Goal: Information Seeking & Learning: Find contact information

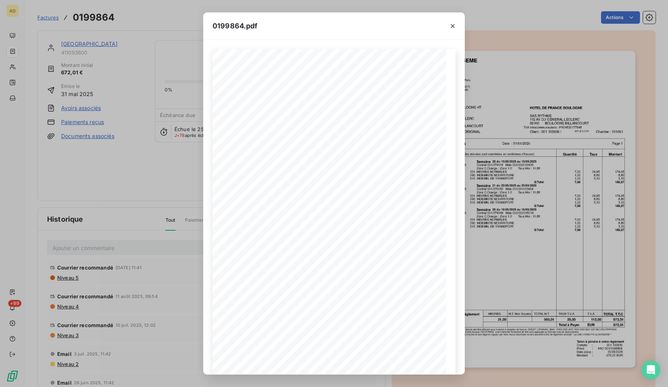
click at [451, 25] on icon "button" at bounding box center [453, 26] width 4 height 4
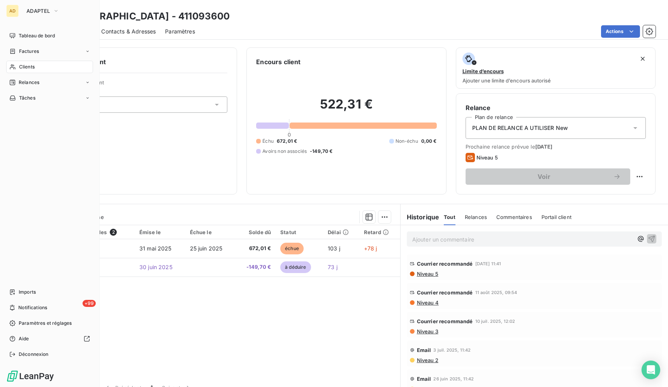
click at [12, 64] on icon at bounding box center [12, 67] width 7 height 6
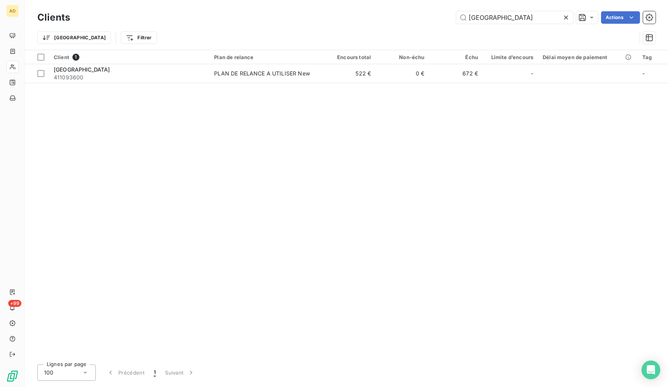
scroll to position [0, 2]
click at [566, 16] on icon at bounding box center [566, 18] width 4 height 4
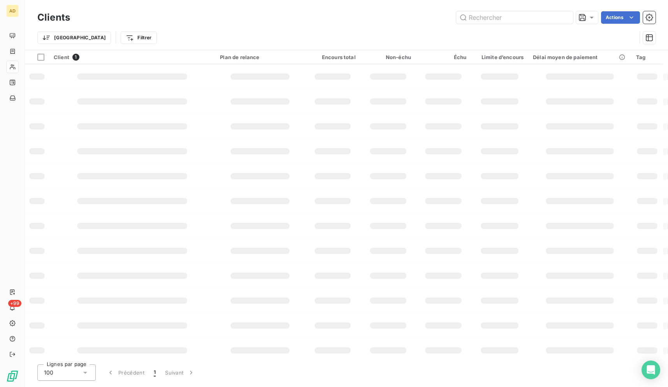
scroll to position [0, 0]
click at [545, 16] on input "text" at bounding box center [514, 17] width 117 height 12
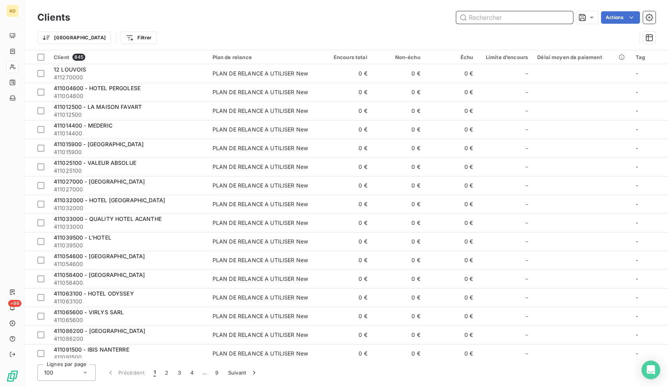
click at [545, 16] on input "text" at bounding box center [514, 17] width 117 height 12
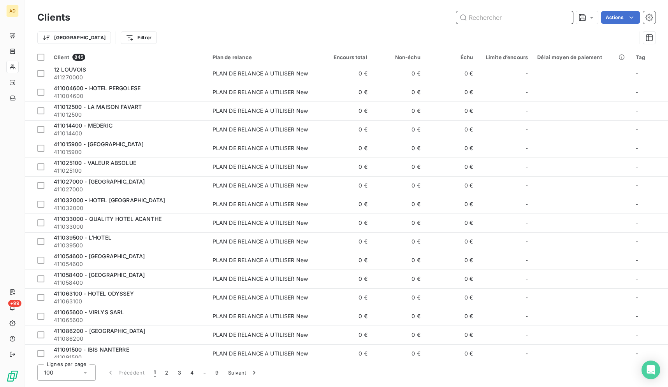
click at [545, 16] on input "text" at bounding box center [514, 17] width 117 height 12
paste input "SEINO VISION BATEAUX PARISIENS"
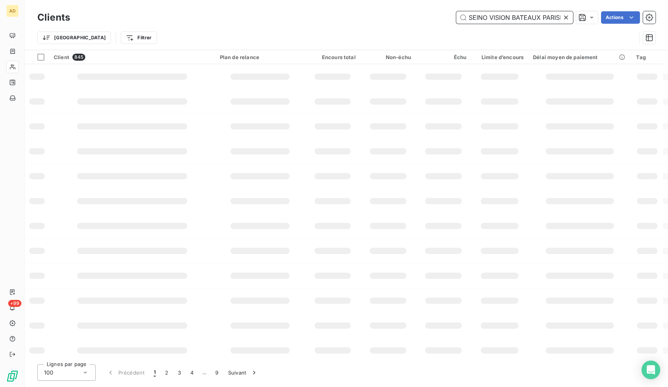
scroll to position [0, 14]
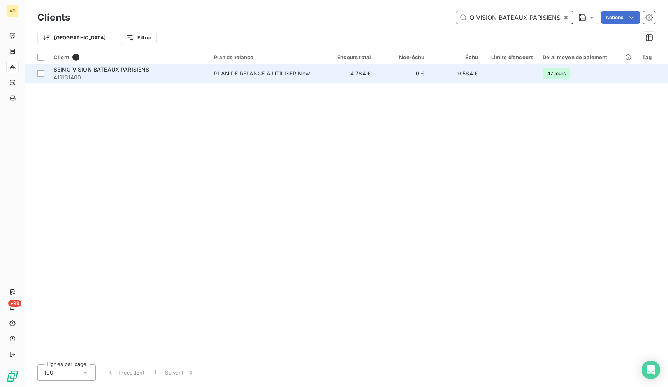
type input "SEINO VISION BATEAUX PARISIENS"
click at [288, 76] on div "PLAN DE RELANCE A UTILISER New" at bounding box center [262, 74] width 96 height 8
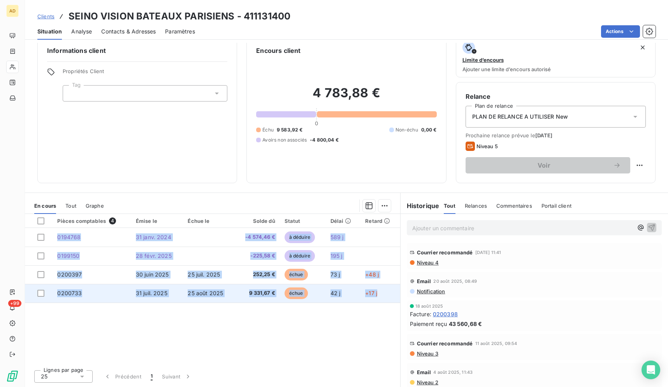
drag, startPoint x: 68, startPoint y: 12, endPoint x: 357, endPoint y: 290, distance: 400.8
click at [381, 300] on div "Clients SEINO VISION BATEAUX PARISIENS - 411131400 Situation Analyse Contacts &…" at bounding box center [346, 193] width 643 height 387
copy tbody "0194768 [DATE] -4 574,46 € à déduire 589 j 0199150 [DATE] -225,58 € à déduire 1…"
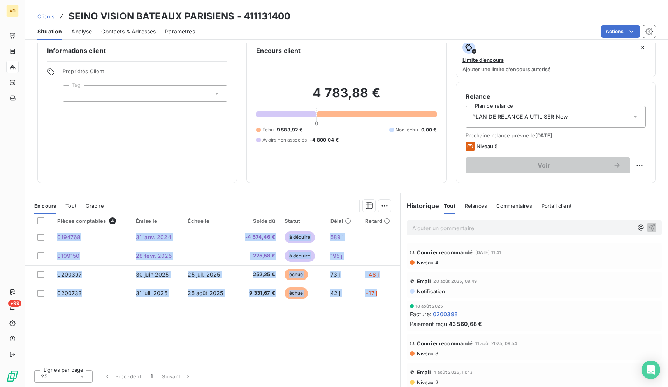
click at [235, 32] on div "Actions" at bounding box center [429, 31] width 451 height 12
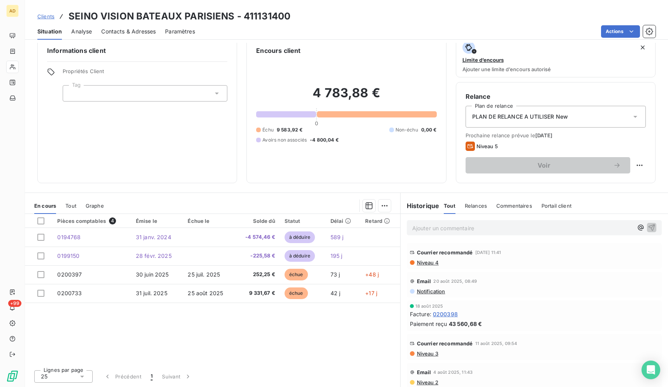
click at [148, 32] on span "Contacts & Adresses" at bounding box center [128, 32] width 54 height 8
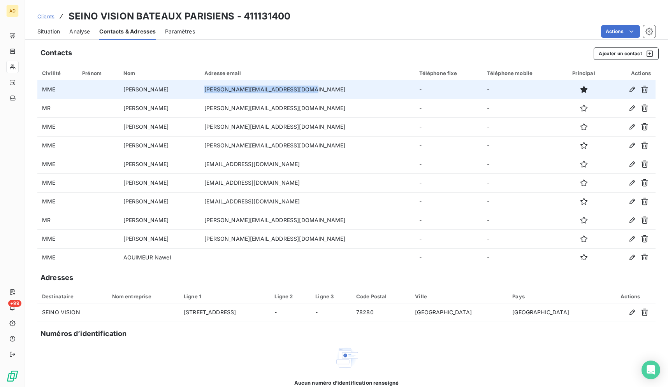
drag, startPoint x: 322, startPoint y: 90, endPoint x: 226, endPoint y: 90, distance: 96.5
click at [226, 90] on td "[PERSON_NAME][EMAIL_ADDRESS][DOMAIN_NAME]" at bounding box center [307, 89] width 214 height 19
copy td "[PERSON_NAME][EMAIL_ADDRESS][DOMAIN_NAME]"
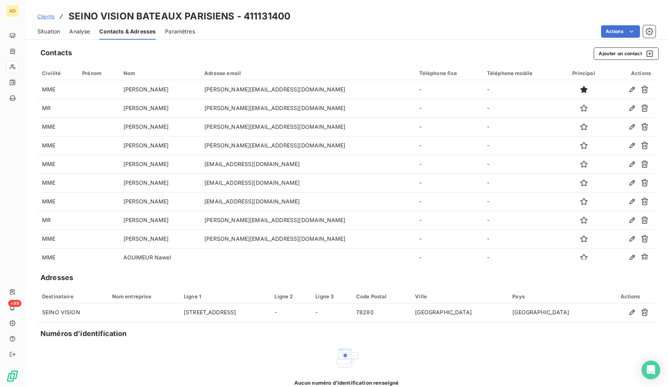
click at [342, 40] on div "Clients SEINO VISION BATEAUX PARISIENS - 411131400 Situation Analyse Contacts &…" at bounding box center [346, 193] width 643 height 387
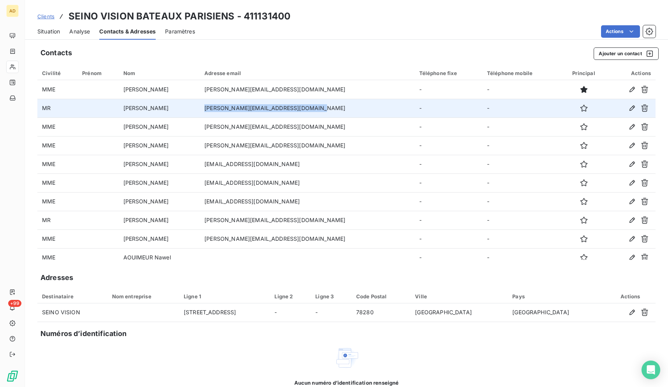
drag, startPoint x: 334, startPoint y: 108, endPoint x: 221, endPoint y: 109, distance: 113.3
click at [221, 109] on td "[PERSON_NAME][EMAIL_ADDRESS][DOMAIN_NAME]" at bounding box center [307, 108] width 214 height 19
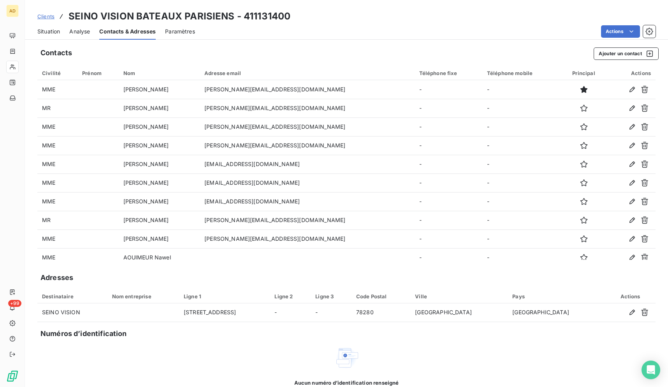
click at [330, 40] on div "Clients SEINO VISION BATEAUX PARISIENS - 411131400 Situation Analyse Contacts &…" at bounding box center [346, 193] width 643 height 387
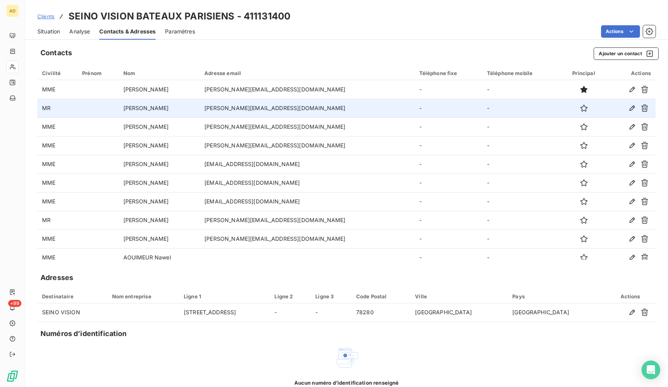
drag, startPoint x: 339, startPoint y: 109, endPoint x: 215, endPoint y: 110, distance: 124.6
click at [215, 110] on tr "[PERSON_NAME] [PERSON_NAME][EMAIL_ADDRESS][DOMAIN_NAME] - -" at bounding box center [346, 108] width 618 height 19
copy tr "[PERSON_NAME][EMAIL_ADDRESS][DOMAIN_NAME]"
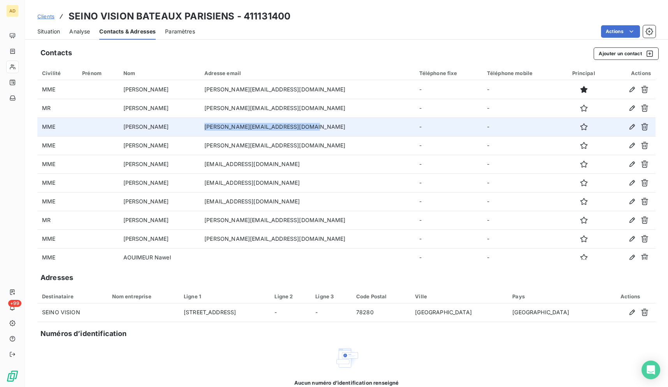
drag, startPoint x: 328, startPoint y: 124, endPoint x: 213, endPoint y: 132, distance: 115.5
click at [213, 132] on tr "[PERSON_NAME] [PERSON_NAME][EMAIL_ADDRESS][DOMAIN_NAME] - -" at bounding box center [346, 127] width 618 height 19
copy tr "[PERSON_NAME][EMAIL_ADDRESS][DOMAIN_NAME]"
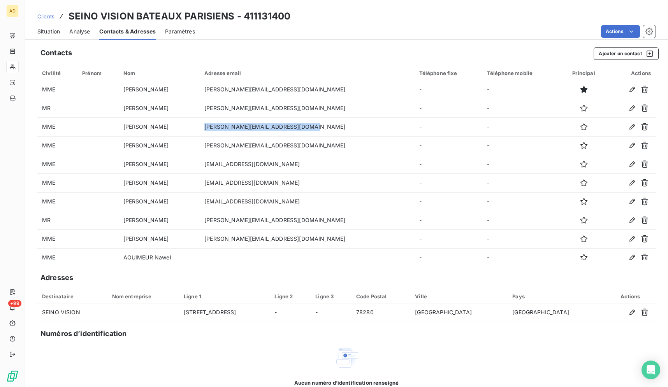
click at [57, 34] on span "Situation" at bounding box center [48, 32] width 23 height 8
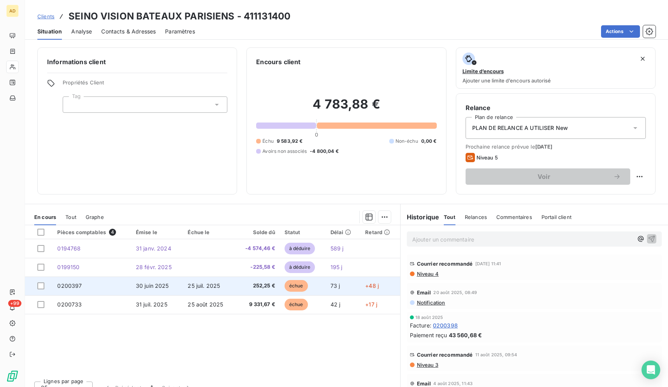
click at [244, 286] on span "252,25 €" at bounding box center [257, 286] width 36 height 8
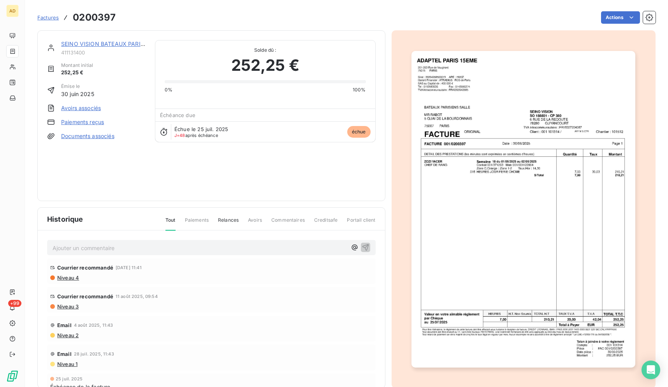
click at [541, 160] on img "button" at bounding box center [523, 209] width 224 height 317
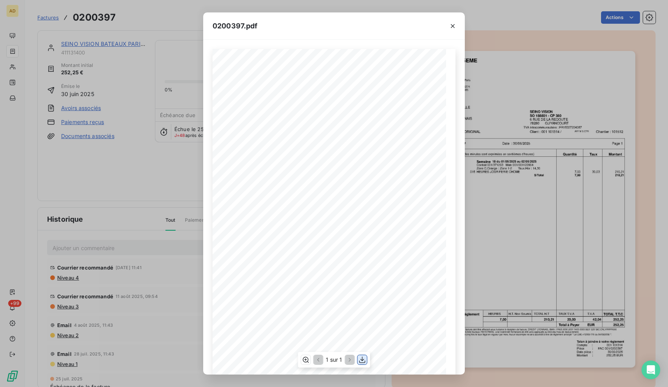
click at [362, 363] on icon "button" at bounding box center [362, 360] width 6 height 7
click at [450, 25] on icon "button" at bounding box center [453, 26] width 8 height 8
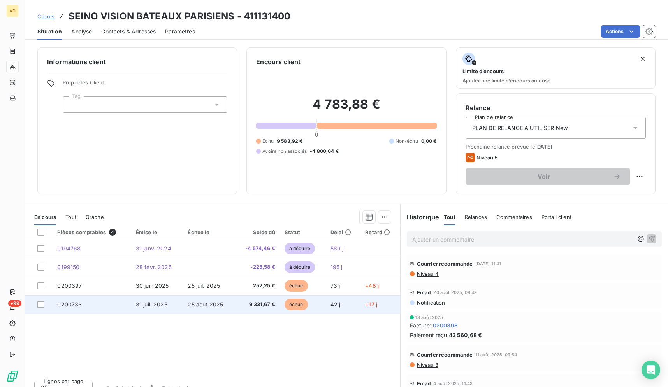
click at [184, 302] on td "25 août 2025" at bounding box center [208, 304] width 51 height 19
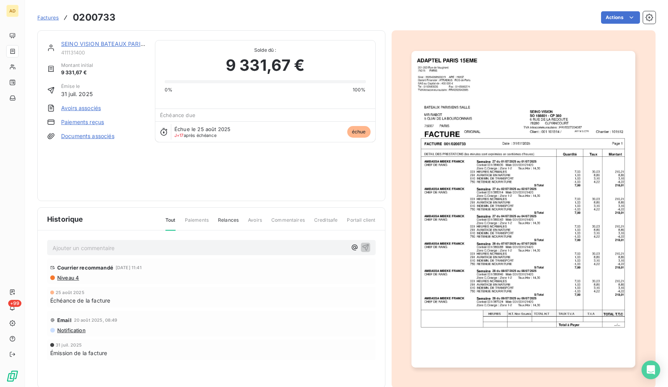
click at [534, 182] on img "button" at bounding box center [523, 209] width 224 height 317
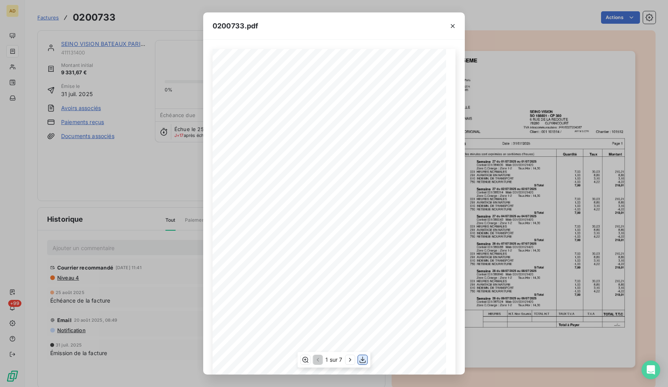
click at [366, 362] on icon "button" at bounding box center [363, 360] width 8 height 8
click at [453, 26] on icon "button" at bounding box center [453, 26] width 4 height 4
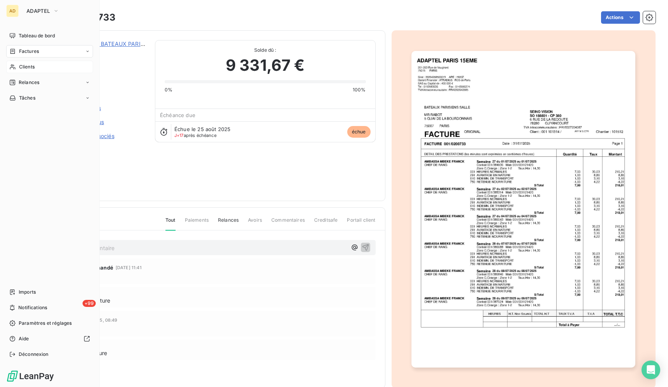
click at [16, 67] on icon at bounding box center [12, 67] width 7 height 6
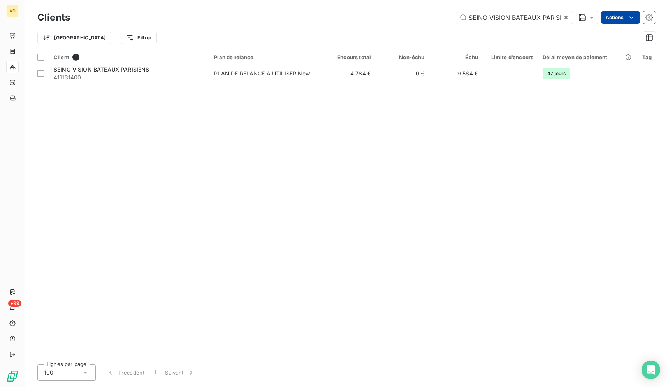
scroll to position [0, 14]
click at [564, 14] on icon at bounding box center [566, 18] width 8 height 8
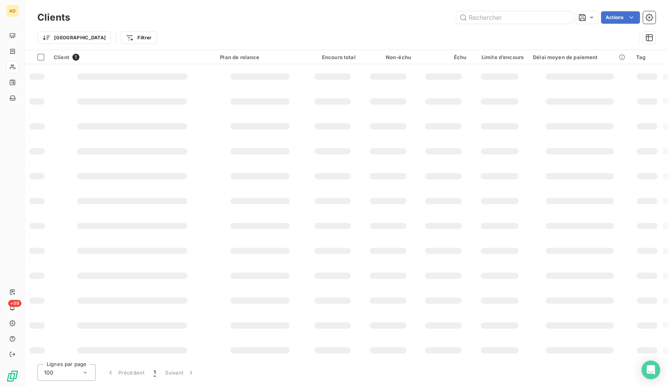
scroll to position [0, 0]
click at [564, 14] on input "text" at bounding box center [514, 17] width 117 height 12
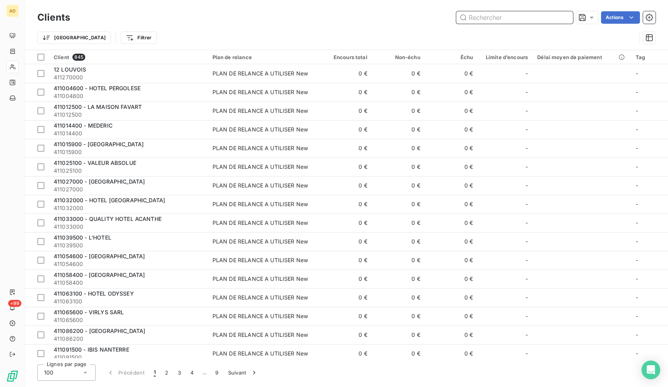
click at [564, 14] on input "text" at bounding box center [514, 17] width 117 height 12
click at [540, 14] on input "text" at bounding box center [514, 17] width 117 height 12
paste input "HOTEL BALDI"
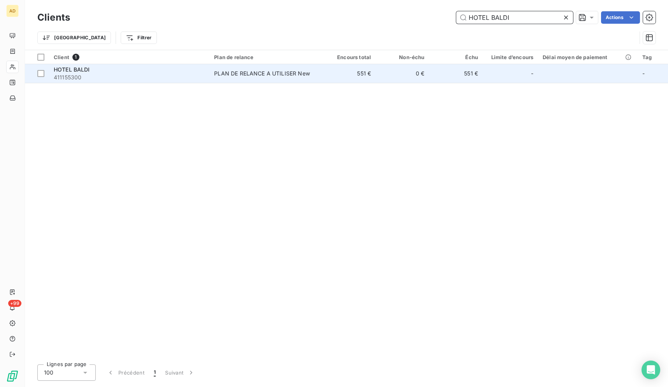
type input "HOTEL BALDI"
click at [337, 79] on td "551 €" at bounding box center [348, 73] width 53 height 19
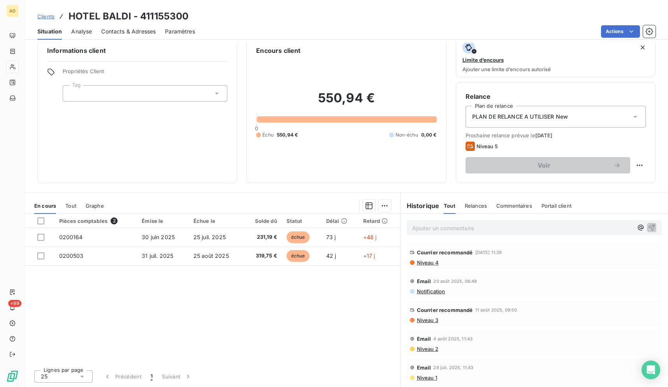
scroll to position [14, 0]
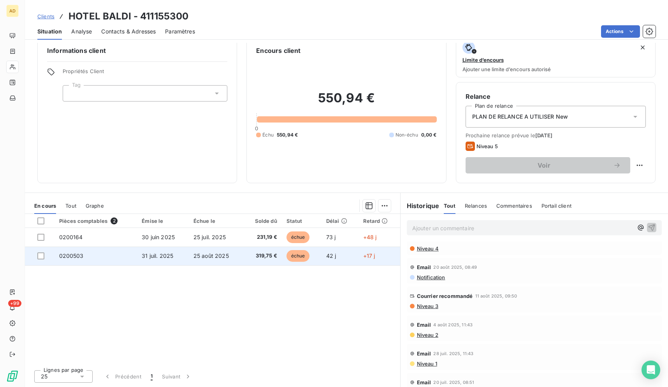
drag, startPoint x: 66, startPoint y: 11, endPoint x: 373, endPoint y: 257, distance: 393.2
click at [373, 257] on div "Clients HOTEL BALDI - 411155300 Situation Analyse Contacts & Adresses Paramètre…" at bounding box center [346, 193] width 643 height 387
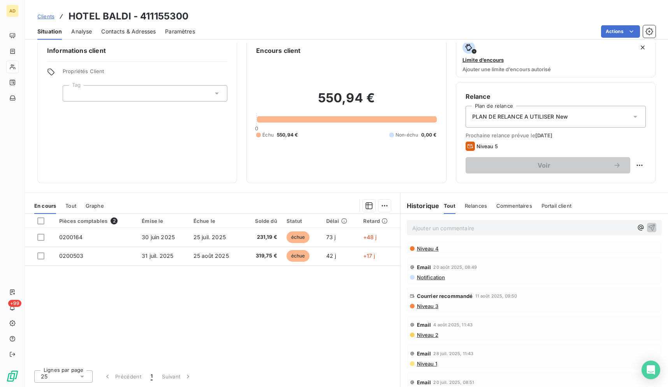
click at [252, 280] on div "Pièces comptables 2 Émise le Échue le Solde dû Statut Délai Retard 0200164 [DAT…" at bounding box center [212, 289] width 375 height 150
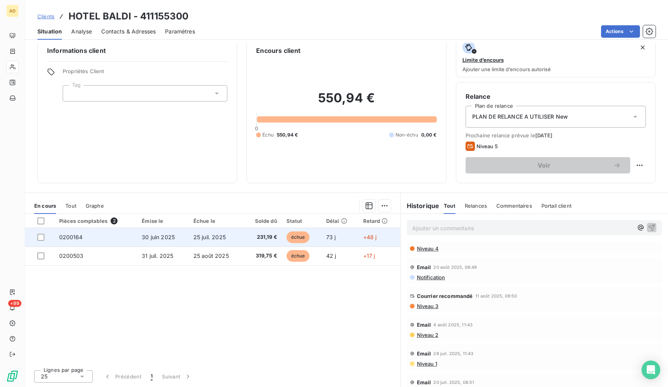
click at [211, 235] on span "25 juil. 2025" at bounding box center [209, 237] width 32 height 7
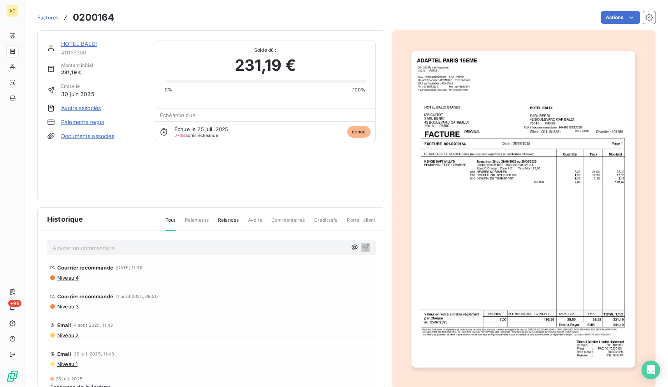
click at [553, 209] on img "button" at bounding box center [523, 209] width 224 height 317
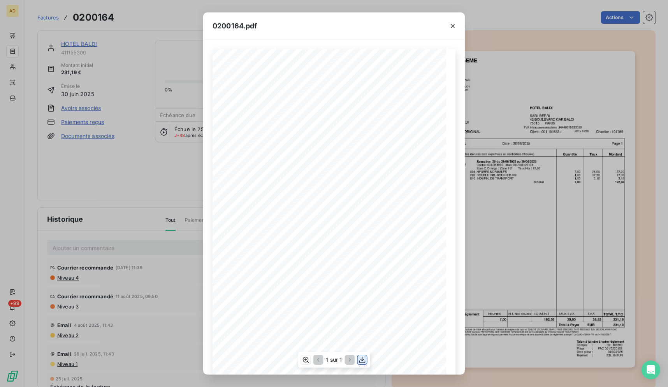
click at [366, 364] on button "button" at bounding box center [362, 359] width 9 height 9
click at [454, 26] on icon "button" at bounding box center [453, 26] width 8 height 8
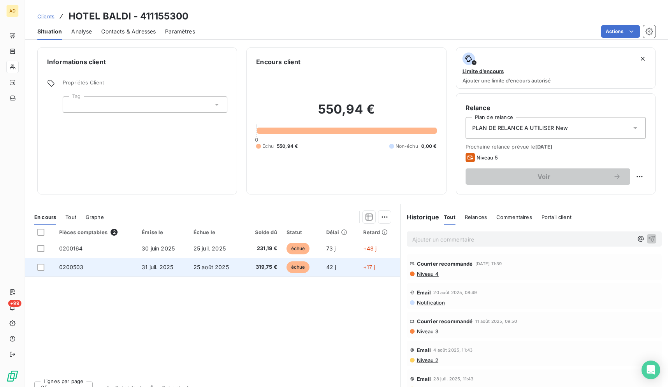
click at [235, 269] on td "25 août 2025" at bounding box center [216, 267] width 54 height 19
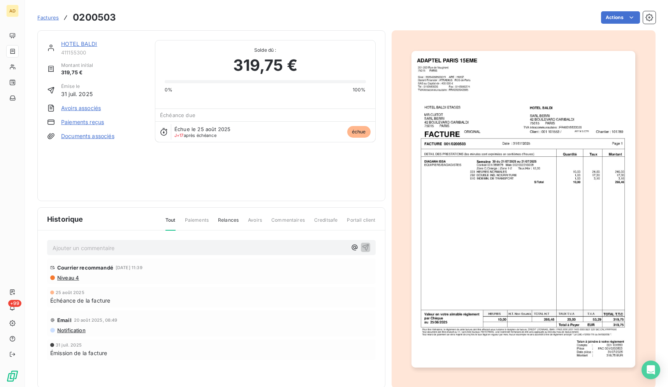
click at [534, 210] on img "button" at bounding box center [523, 209] width 224 height 317
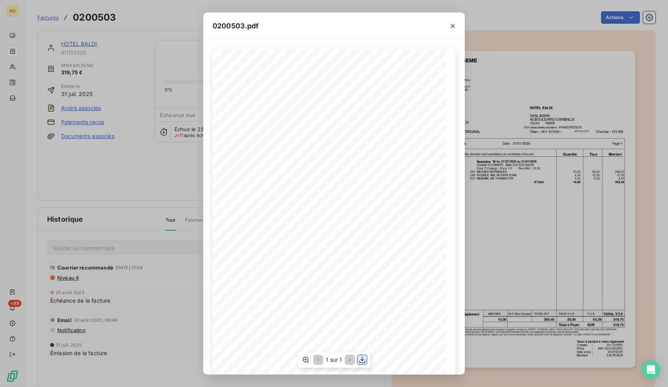
click at [365, 362] on icon "button" at bounding box center [362, 360] width 6 height 7
click at [455, 29] on icon "button" at bounding box center [453, 26] width 8 height 8
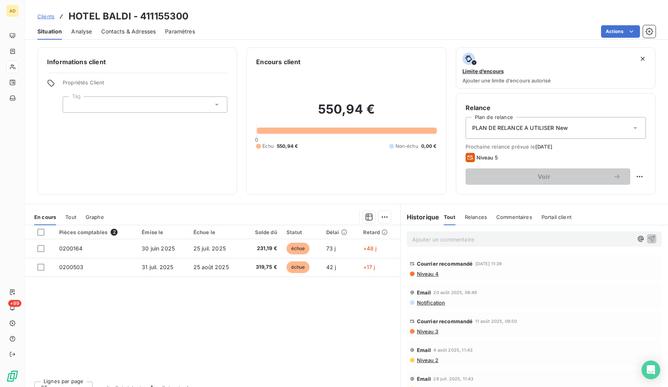
click at [111, 28] on span "Contacts & Adresses" at bounding box center [128, 32] width 54 height 8
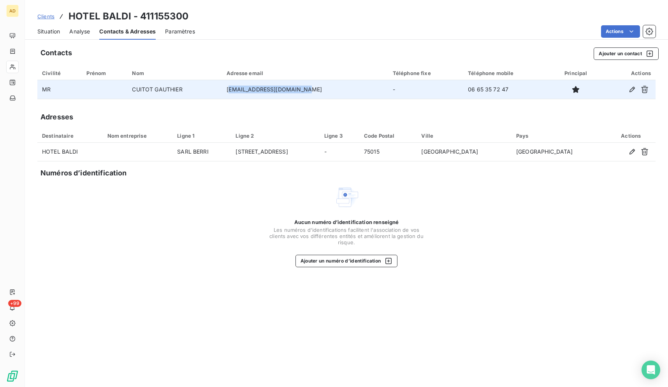
drag, startPoint x: 309, startPoint y: 90, endPoint x: 268, endPoint y: 91, distance: 40.9
click at [244, 92] on td "[EMAIL_ADDRESS][DOMAIN_NAME]" at bounding box center [305, 89] width 166 height 19
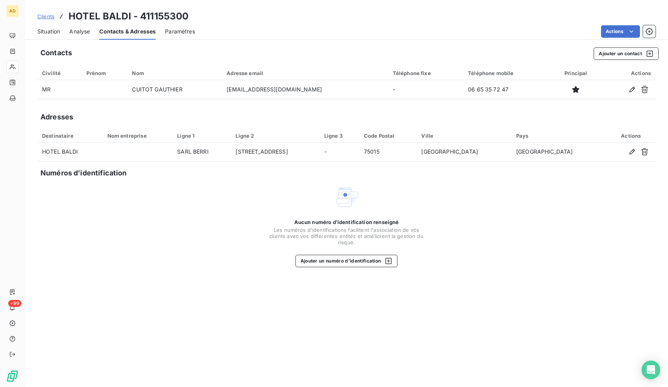
click at [328, 42] on div "Clients HOTEL BALDI - 411155300 Situation Analyse Contacts & Adresses Paramètre…" at bounding box center [346, 193] width 643 height 387
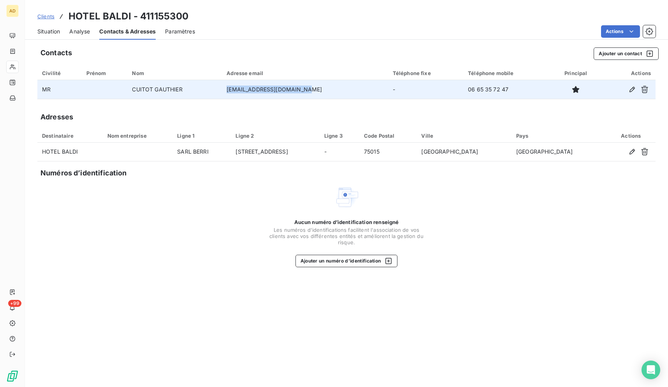
drag, startPoint x: 315, startPoint y: 90, endPoint x: 239, endPoint y: 94, distance: 75.3
click at [239, 94] on td "[EMAIL_ADDRESS][DOMAIN_NAME]" at bounding box center [305, 89] width 166 height 19
copy td "[EMAIL_ADDRESS][DOMAIN_NAME]"
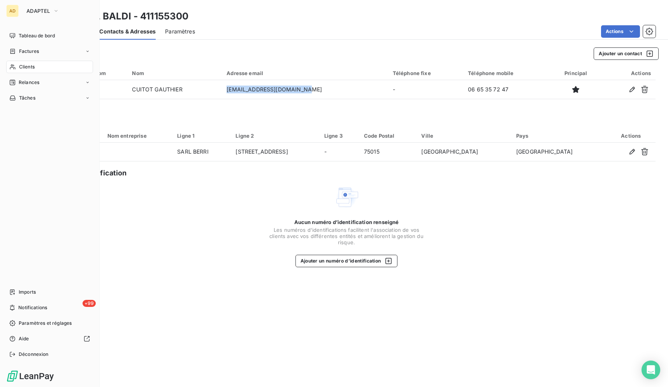
click at [16, 63] on div "Clients" at bounding box center [49, 67] width 87 height 12
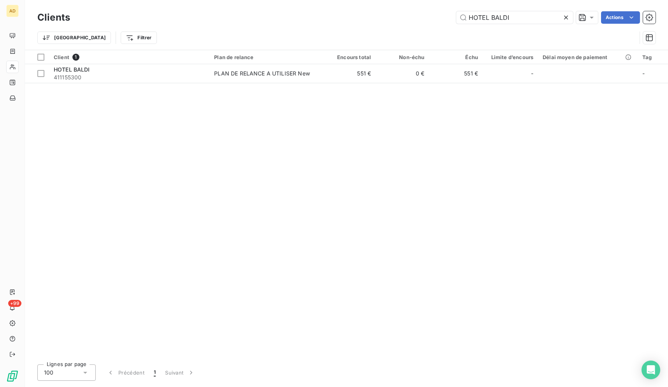
click at [563, 16] on icon at bounding box center [566, 18] width 8 height 8
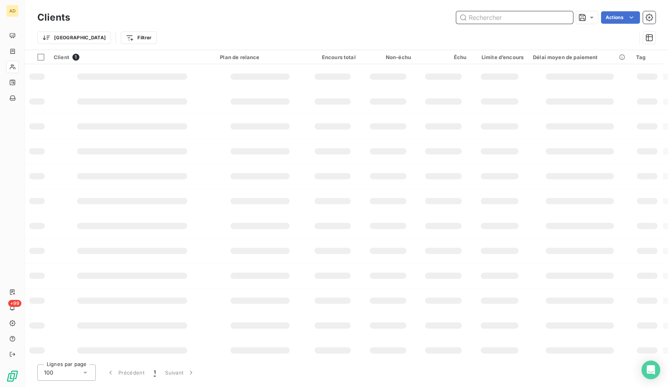
click at [562, 16] on input "text" at bounding box center [514, 17] width 117 height 12
click at [552, 18] on input "text" at bounding box center [514, 17] width 117 height 12
click at [548, 15] on input "text" at bounding box center [514, 17] width 117 height 12
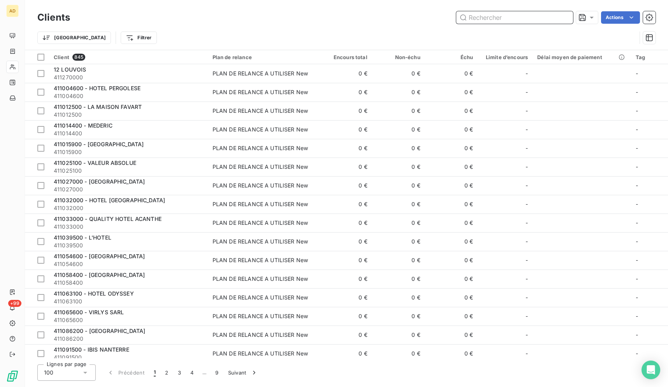
click at [548, 16] on input "text" at bounding box center [514, 17] width 117 height 12
paste input "HOTEL MONTPARNASSE ALESIA"
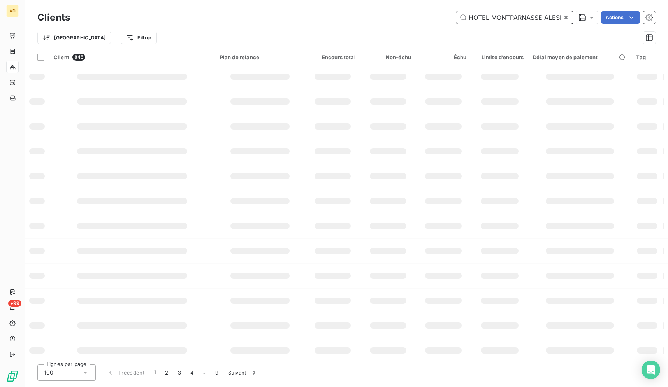
scroll to position [0, 5]
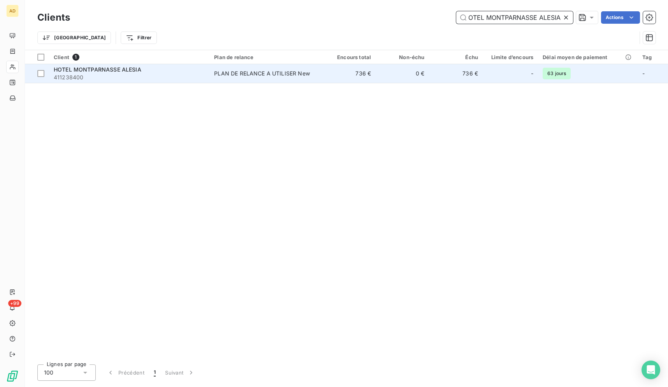
type input "HOTEL MONTPARNASSE ALESIA"
click at [282, 74] on div "PLAN DE RELANCE A UTILISER New" at bounding box center [262, 74] width 96 height 8
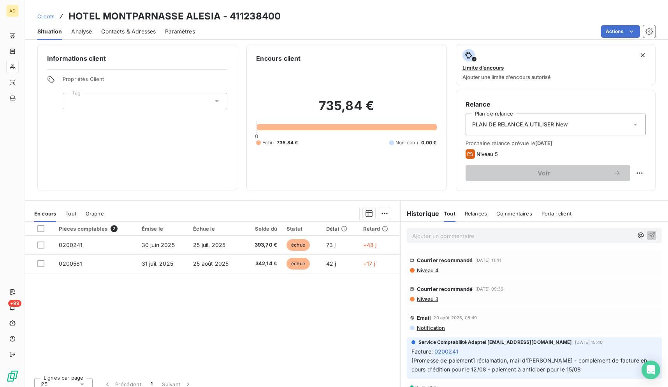
scroll to position [7, 0]
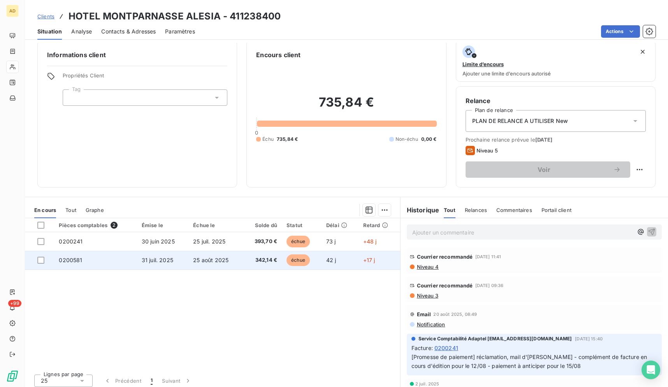
drag, startPoint x: 65, startPoint y: 12, endPoint x: 362, endPoint y: 254, distance: 382.9
click at [362, 254] on div "Clients HOTEL MONTPARNASSE ALESIA - 411238400 Situation Analyse Contacts & Adre…" at bounding box center [346, 193] width 643 height 387
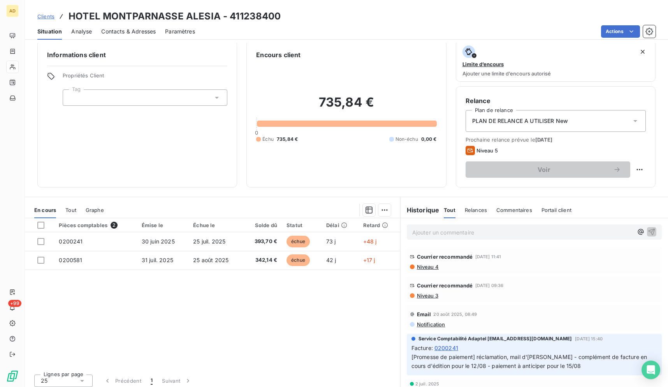
click at [251, 29] on div "Actions" at bounding box center [429, 31] width 451 height 12
click at [113, 30] on span "Contacts & Adresses" at bounding box center [128, 32] width 54 height 8
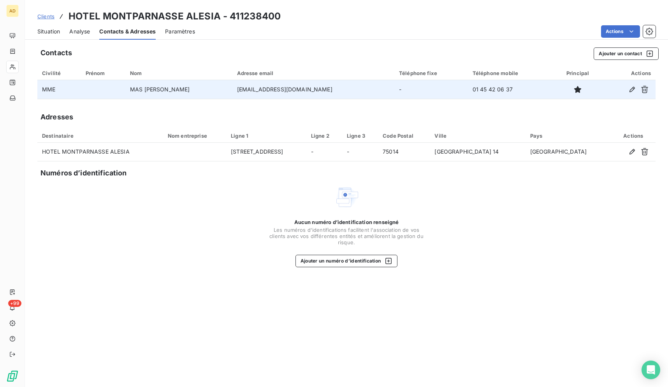
drag, startPoint x: 311, startPoint y: 90, endPoint x: 210, endPoint y: 89, distance: 101.2
click at [232, 89] on td "[EMAIL_ADDRESS][DOMAIN_NAME]" at bounding box center [313, 89] width 162 height 19
copy td "[EMAIL_ADDRESS][DOMAIN_NAME]"
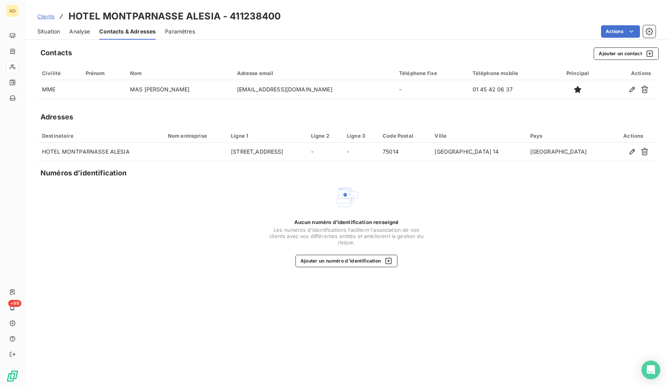
click at [55, 32] on span "Situation" at bounding box center [48, 32] width 23 height 8
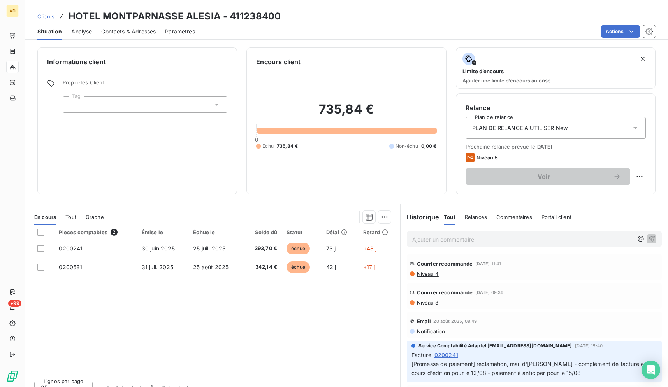
click at [130, 31] on span "Contacts & Adresses" at bounding box center [128, 32] width 54 height 8
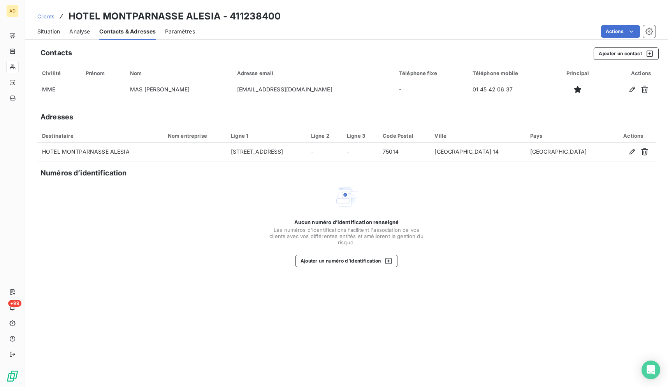
click at [53, 32] on span "Situation" at bounding box center [48, 32] width 23 height 8
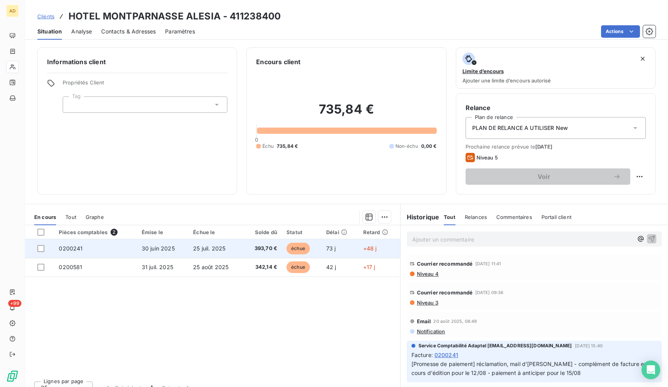
click at [243, 248] on td "393,70 €" at bounding box center [262, 248] width 39 height 19
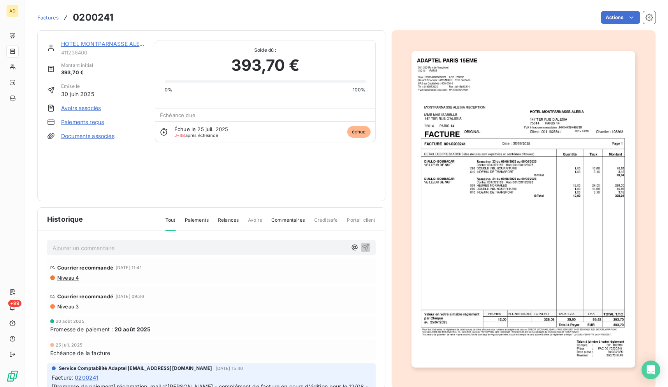
click at [512, 192] on img "button" at bounding box center [523, 209] width 224 height 317
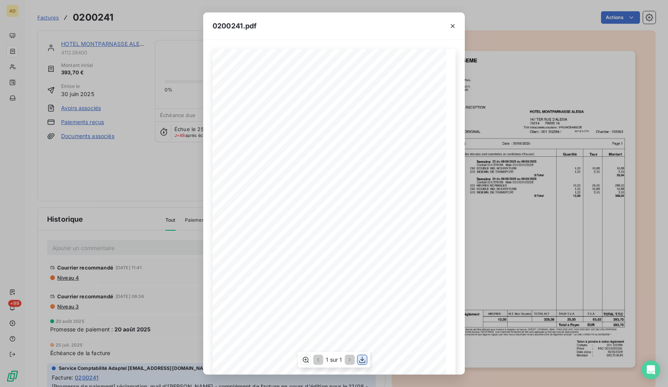
click at [362, 361] on icon "button" at bounding box center [362, 360] width 8 height 8
click at [452, 24] on icon "button" at bounding box center [453, 26] width 8 height 8
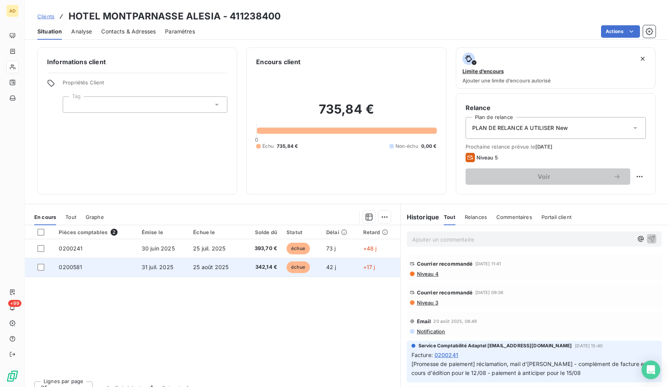
click at [207, 271] on td "25 août 2025" at bounding box center [215, 267] width 54 height 19
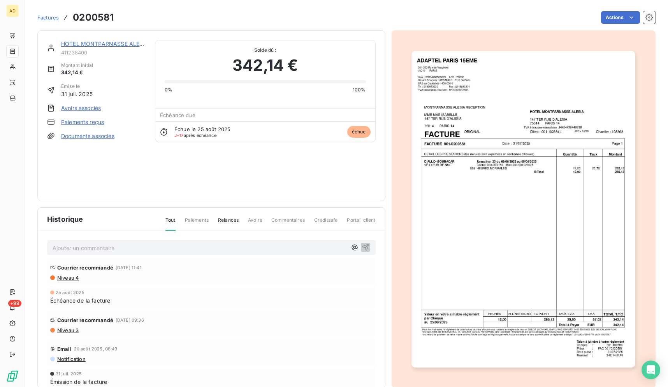
click at [575, 221] on img "button" at bounding box center [523, 209] width 224 height 317
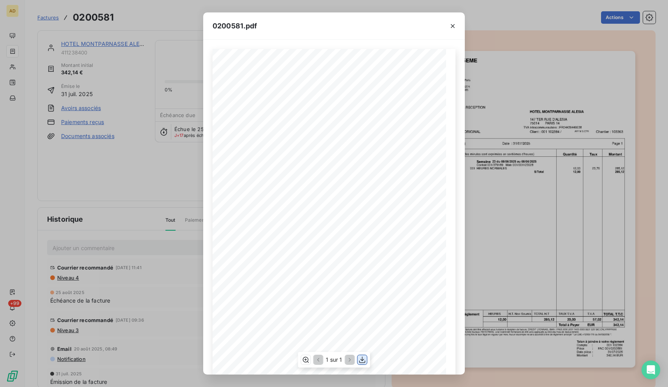
click at [366, 359] on icon "button" at bounding box center [362, 360] width 8 height 8
click at [453, 24] on icon "button" at bounding box center [453, 26] width 8 height 8
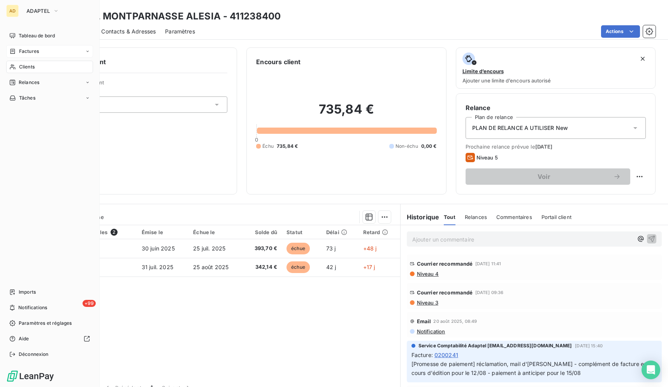
click at [14, 65] on icon at bounding box center [12, 67] width 5 height 5
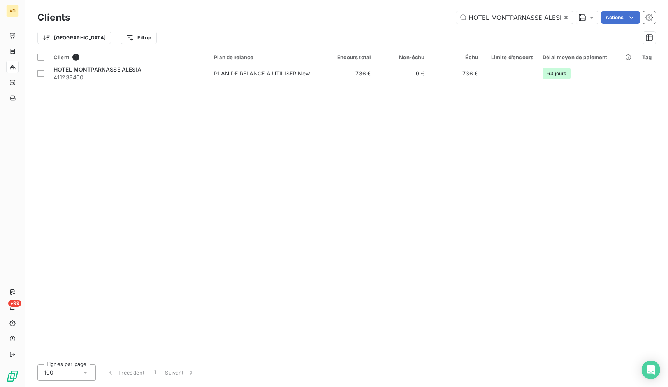
scroll to position [0, 5]
click at [571, 15] on div at bounding box center [567, 17] width 11 height 12
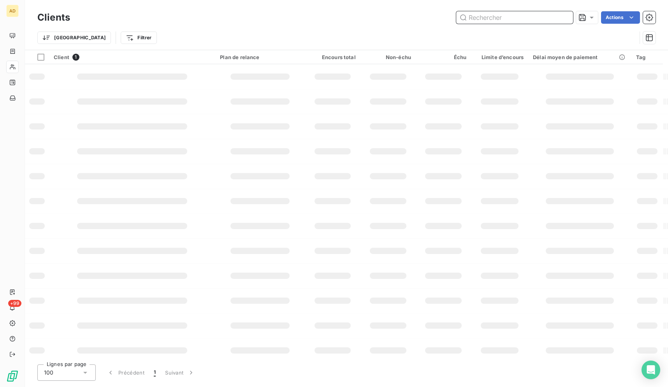
scroll to position [0, 0]
click at [571, 15] on input "text" at bounding box center [514, 17] width 117 height 12
click at [555, 18] on input "text" at bounding box center [514, 17] width 117 height 12
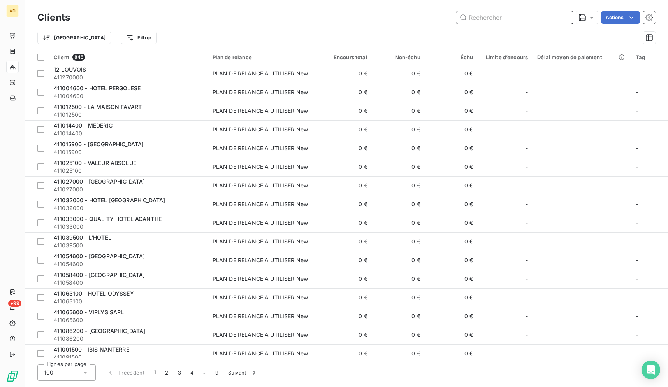
click at [555, 18] on input "text" at bounding box center [514, 17] width 117 height 12
paste input "BUTARD ENESCOT"
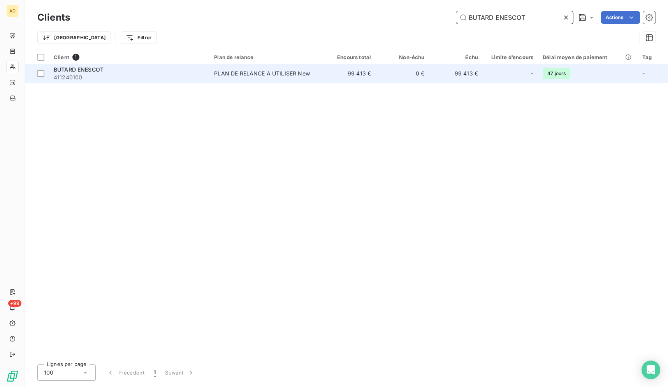
type input "BUTARD ENESCOT"
click at [311, 65] on td "PLAN DE RELANCE A UTILISER New" at bounding box center [265, 73] width 112 height 19
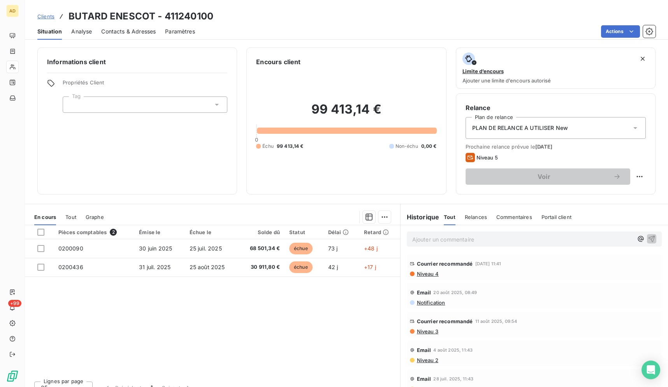
click at [329, 25] on div "Actions" at bounding box center [429, 31] width 451 height 12
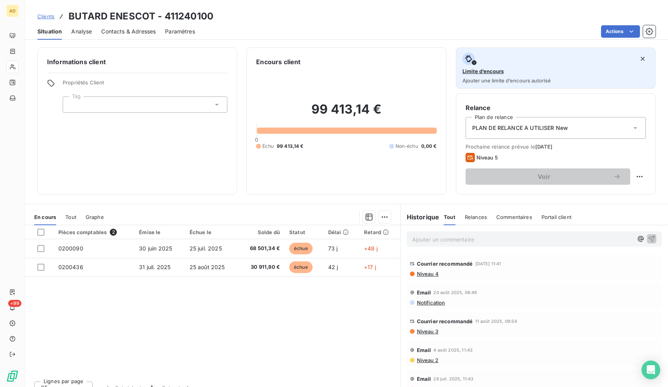
click at [520, 87] on button "Limite d’encours Ajouter une limite d’encours autorisé" at bounding box center [556, 67] width 200 height 41
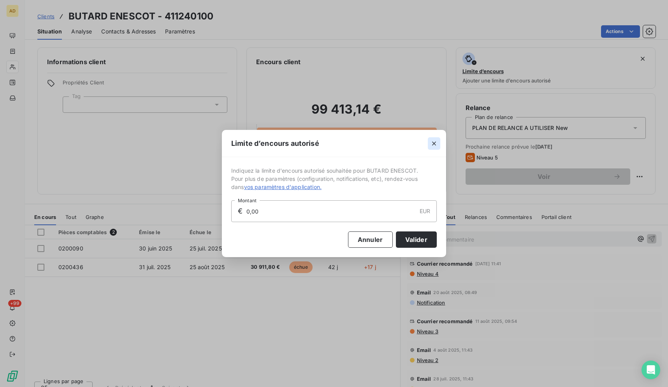
click at [438, 141] on button "button" at bounding box center [434, 143] width 12 height 12
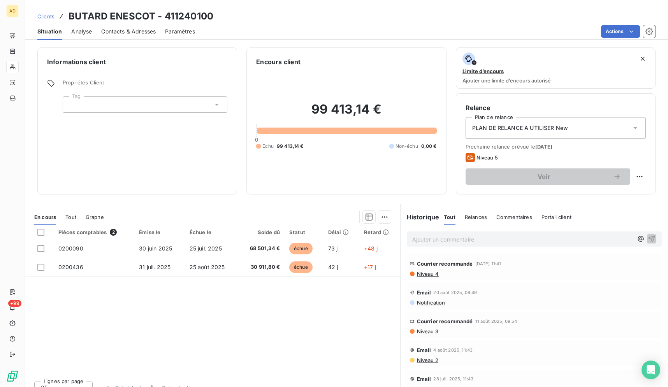
click at [334, 328] on div "Pièces comptables 2 Émise le Échue le Solde dû Statut Délai Retard 0200090 [DAT…" at bounding box center [212, 300] width 375 height 150
click at [332, 327] on div "Pièces comptables 2 Émise le Échue le Solde dû Statut Délai Retard 0200090 [DAT…" at bounding box center [212, 300] width 375 height 150
click at [330, 331] on div "Pièces comptables 2 Émise le Échue le Solde dû Statut Délai Retard 0200090 [DAT…" at bounding box center [212, 300] width 375 height 150
click at [402, 37] on div "Actions" at bounding box center [429, 31] width 451 height 12
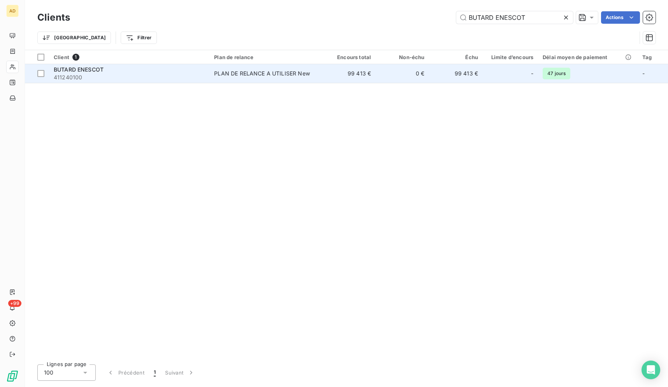
click at [547, 69] on span "47 jours" at bounding box center [557, 74] width 28 height 12
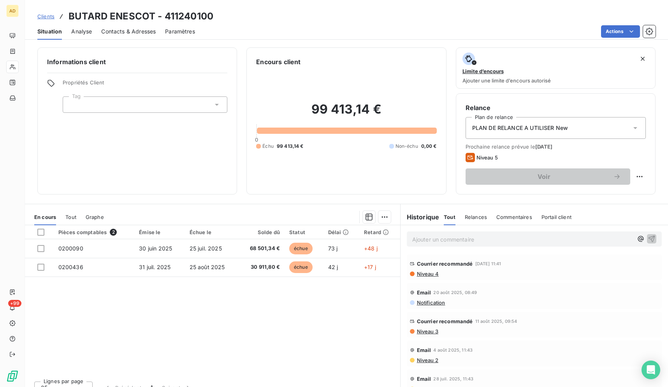
click at [288, 26] on div "Actions" at bounding box center [429, 31] width 451 height 12
click at [460, 33] on div "Actions" at bounding box center [429, 31] width 451 height 12
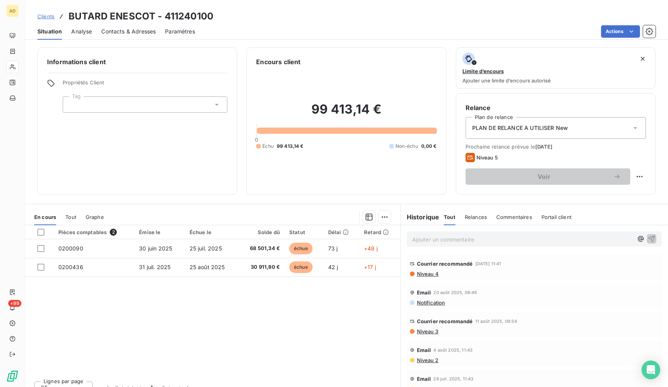
click at [462, 26] on div "Actions" at bounding box center [429, 31] width 451 height 12
click at [470, 34] on div "Actions" at bounding box center [429, 31] width 451 height 12
click at [401, 13] on div "Clients BUTARD ENESCOT - 411240100" at bounding box center [346, 16] width 643 height 14
click at [403, 31] on div "Actions" at bounding box center [429, 31] width 451 height 12
click at [453, 5] on div "Clients BUTARD ENESCOT - 411240100 Situation Analyse Contacts & Adresses Paramè…" at bounding box center [346, 20] width 643 height 40
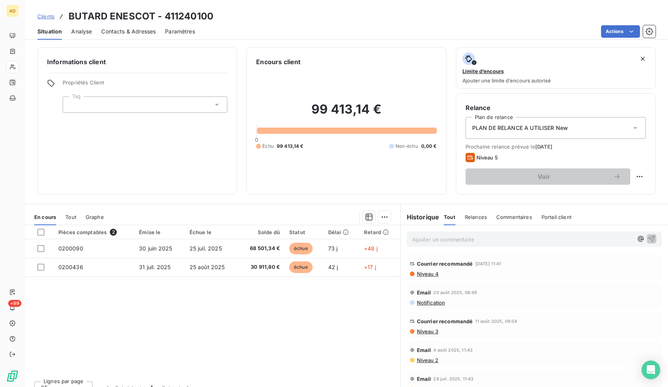
click at [385, 29] on div "Actions" at bounding box center [429, 31] width 451 height 12
click at [387, 29] on div "Actions" at bounding box center [429, 31] width 451 height 12
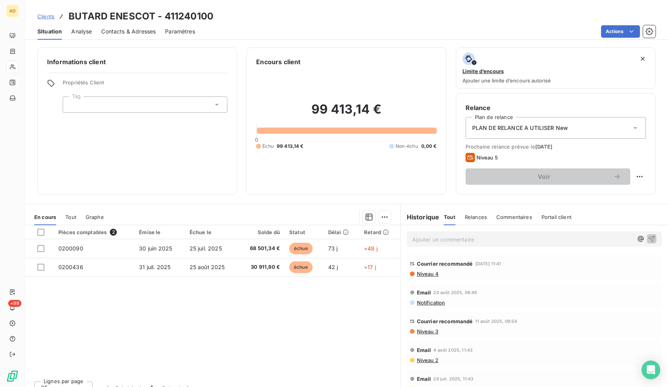
click at [384, 14] on div "Clients BUTARD ENESCOT - 411240100" at bounding box center [346, 16] width 643 height 14
click at [402, 16] on div "Clients BUTARD ENESCOT - 411240100" at bounding box center [346, 16] width 643 height 14
click at [348, 6] on div "Clients BUTARD ENESCOT - 411240100 Situation Analyse Contacts & Adresses Paramè…" at bounding box center [346, 20] width 643 height 40
click at [366, 22] on div "Clients BUTARD ENESCOT - 411240100" at bounding box center [346, 16] width 643 height 14
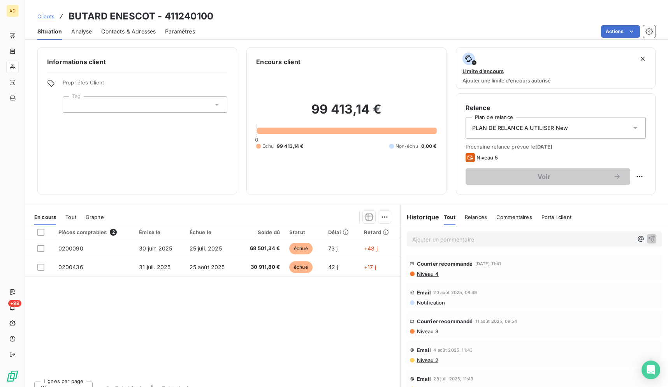
click at [366, 22] on div "Clients BUTARD ENESCOT - 411240100" at bounding box center [346, 16] width 643 height 14
click at [392, 16] on div "Clients BUTARD ENESCOT - 411240100" at bounding box center [346, 16] width 643 height 14
click at [385, 2] on div "Clients BUTARD ENESCOT - 411240100 Situation Analyse Contacts & Adresses Paramè…" at bounding box center [346, 20] width 643 height 40
click at [370, 1] on div "Clients BUTARD ENESCOT - 411240100 Situation Analyse Contacts & Adresses Paramè…" at bounding box center [346, 20] width 643 height 40
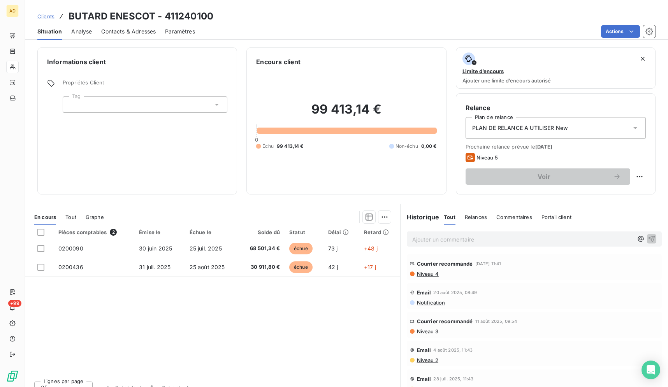
click at [373, 2] on div "Clients BUTARD ENESCOT - 411240100 Situation Analyse Contacts & Adresses Paramè…" at bounding box center [346, 20] width 643 height 40
drag, startPoint x: 388, startPoint y: 18, endPoint x: 393, endPoint y: 9, distance: 10.6
click at [390, 16] on div "Clients BUTARD ENESCOT - 411240100" at bounding box center [346, 16] width 643 height 14
click at [515, 16] on div "Clients BUTARD ENESCOT - 411240100" at bounding box center [346, 16] width 643 height 14
click at [435, 9] on div "Clients BUTARD ENESCOT - 411240100" at bounding box center [346, 16] width 643 height 14
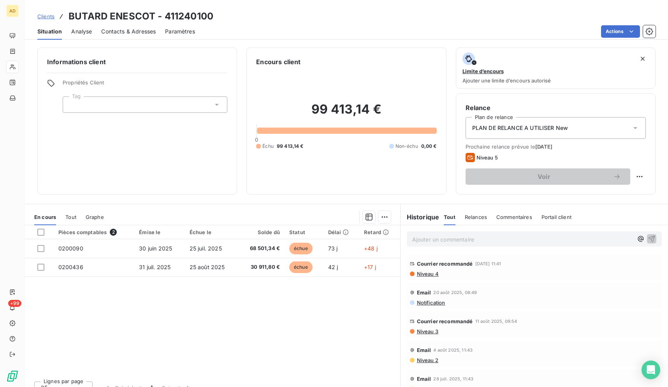
click at [441, 7] on div "Clients BUTARD ENESCOT - 411240100 Situation Analyse Contacts & Adresses Paramè…" at bounding box center [346, 20] width 643 height 40
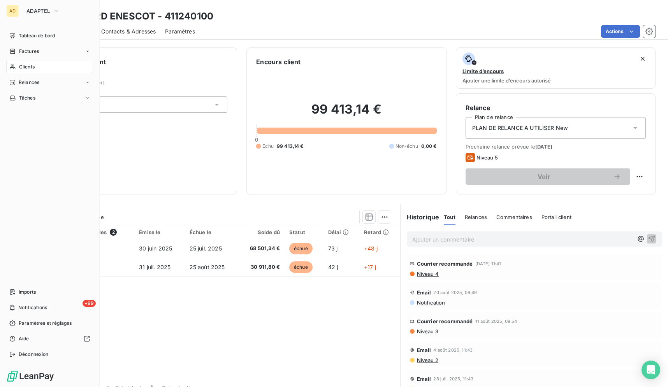
click at [32, 67] on span "Clients" at bounding box center [27, 66] width 16 height 7
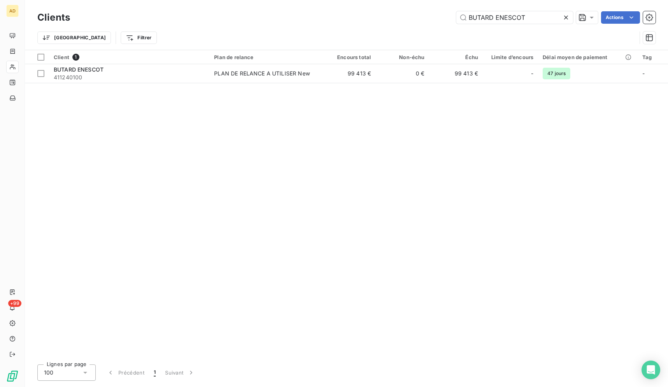
click at [564, 16] on icon at bounding box center [566, 18] width 4 height 4
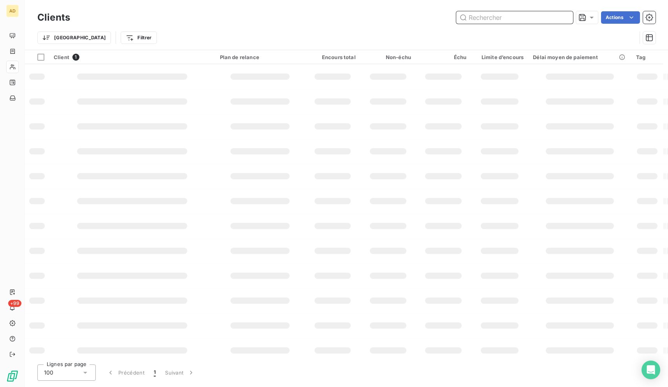
click at [522, 19] on input "text" at bounding box center [514, 17] width 117 height 12
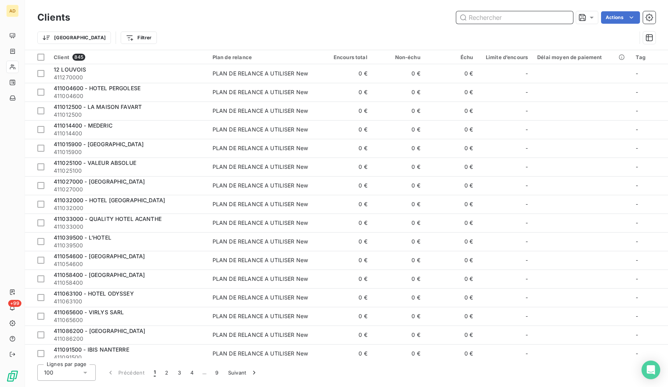
paste input "HOTEL CARLADEZ CAMBRONNE"
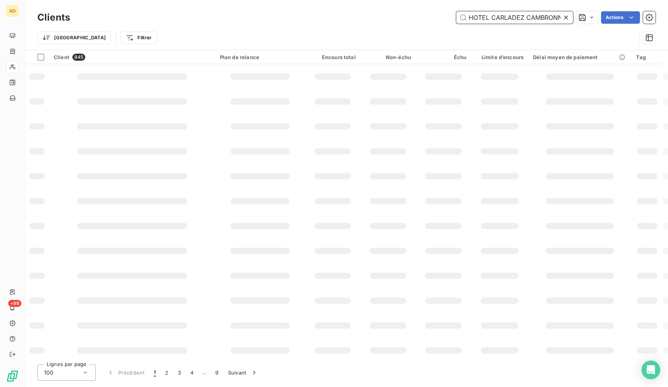
scroll to position [0, 5]
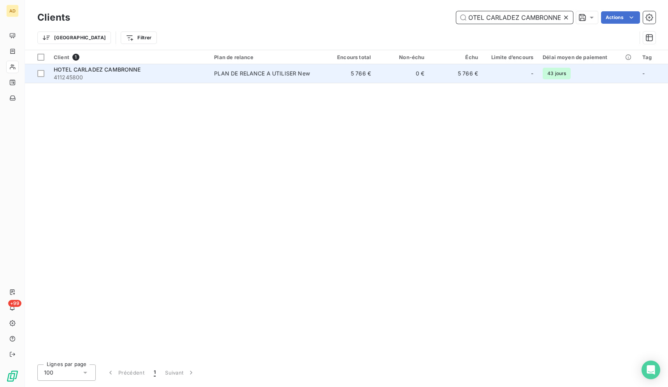
type input "HOTEL CARLADEZ CAMBRONNE"
click at [285, 79] on td "PLAN DE RELANCE A UTILISER New" at bounding box center [265, 73] width 112 height 19
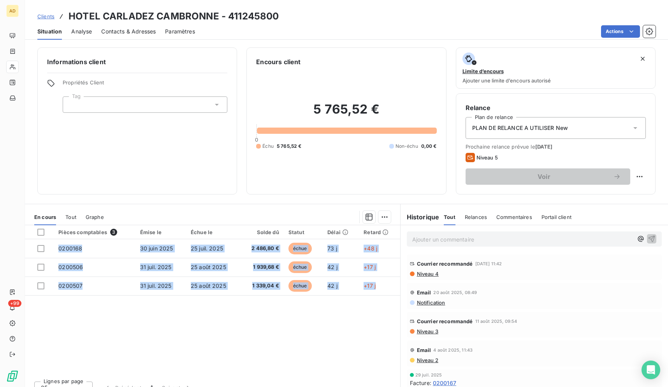
drag, startPoint x: 67, startPoint y: 16, endPoint x: 379, endPoint y: 305, distance: 425.0
click at [379, 305] on div "Clients HOTEL CARLADEZ CAMBRONNE - 411245800 Situation Analyse Contacts & Adres…" at bounding box center [346, 193] width 643 height 387
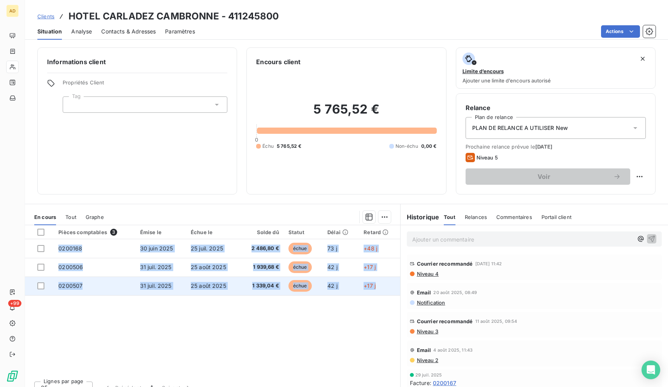
copy tbody "0200168 [DATE] [DATE] 2 486,80 € échue 73 j +48 j 0200506 [DATE] [DATE] 1 939,6…"
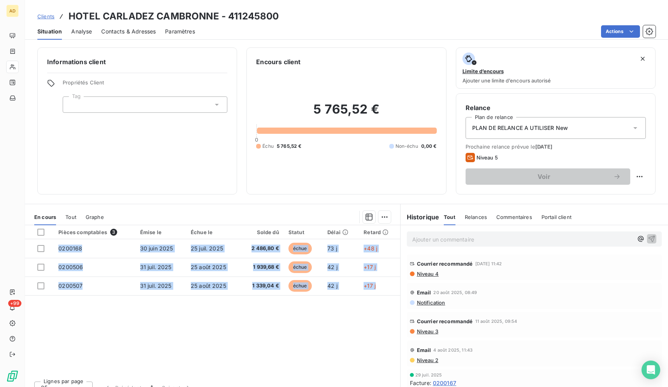
click at [362, 338] on div "Pièces comptables 3 Émise le Échue le Solde dû Statut Délai Retard 0200168 [DAT…" at bounding box center [212, 300] width 375 height 150
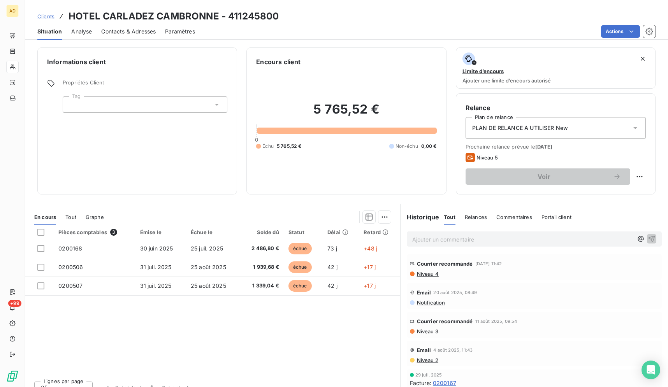
click at [346, 318] on div "Pièces comptables 3 Émise le Échue le Solde dû Statut Délai Retard 0200168 [DAT…" at bounding box center [212, 300] width 375 height 150
click at [346, 316] on div "Pièces comptables 3 Émise le Échue le Solde dû Statut Délai Retard 0200168 [DAT…" at bounding box center [212, 300] width 375 height 150
click at [346, 318] on div "Pièces comptables 3 Émise le Échue le Solde dû Statut Délai Retard 0200168 [DAT…" at bounding box center [212, 300] width 375 height 150
click at [316, 313] on div "Pièces comptables 3 Émise le Échue le Solde dû Statut Délai Retard 0200168 [DAT…" at bounding box center [212, 300] width 375 height 150
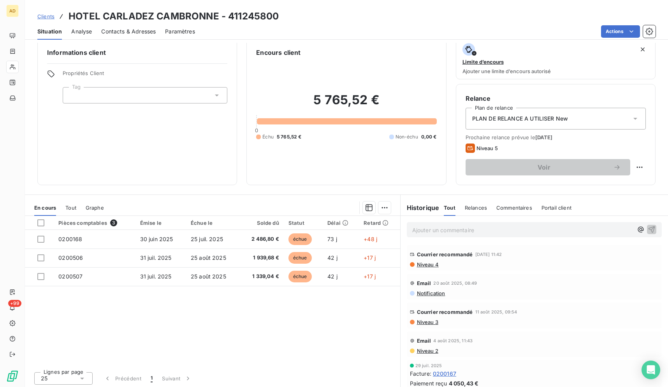
click at [294, 332] on div "Pièces comptables 3 Émise le Échue le Solde dû Statut Délai Retard 0200168 [DAT…" at bounding box center [212, 291] width 375 height 150
click at [654, 232] on div "Ajouter un commentaire ﻿" at bounding box center [534, 230] width 267 height 28
click at [353, 356] on div "Pièces comptables 3 Émise le Échue le Solde dû Statut Délai Retard 0200168 [DAT…" at bounding box center [212, 291] width 375 height 150
click at [325, 336] on div "Pièces comptables 3 Émise le Échue le Solde dû Statut Délai Retard 0200168 [DAT…" at bounding box center [212, 291] width 375 height 150
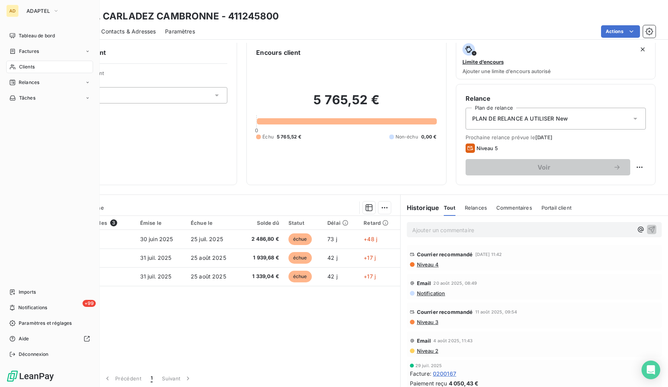
click at [8, 70] on div "Clients" at bounding box center [49, 67] width 87 height 12
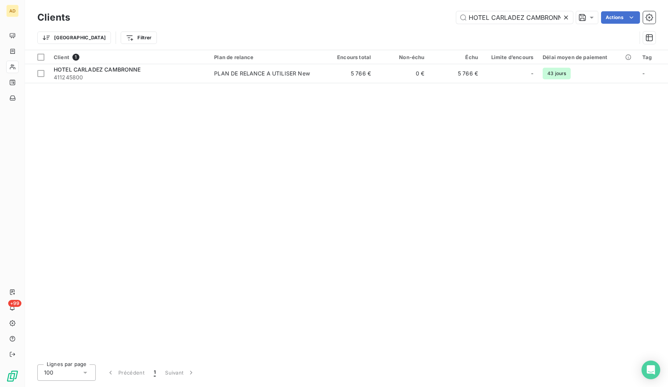
scroll to position [0, 5]
click at [563, 17] on icon at bounding box center [566, 18] width 8 height 8
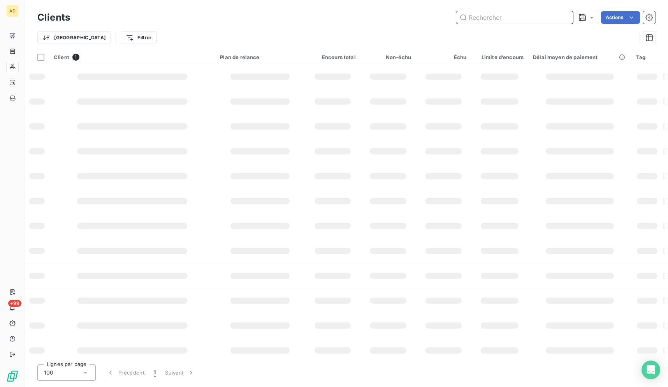
click at [563, 17] on input "text" at bounding box center [514, 17] width 117 height 12
click at [531, 23] on input "text" at bounding box center [514, 17] width 117 height 12
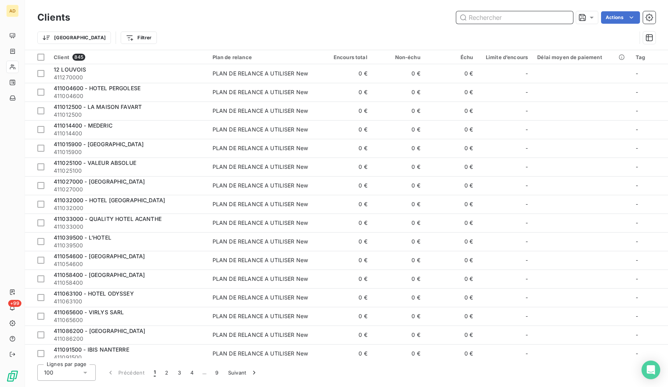
paste input "BOUILLON REPUBLIQUE"
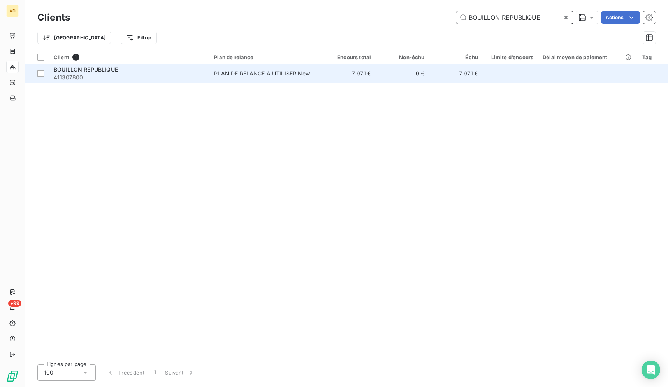
type input "BOUILLON REPUBLIQUE"
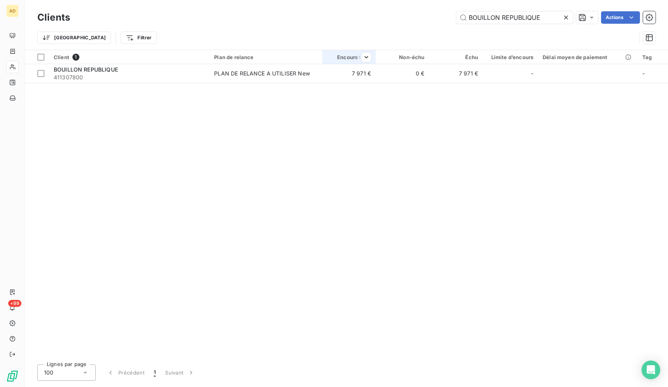
drag, startPoint x: 367, startPoint y: 81, endPoint x: 372, endPoint y: 56, distance: 25.7
click at [368, 76] on td "7 971 €" at bounding box center [348, 73] width 53 height 19
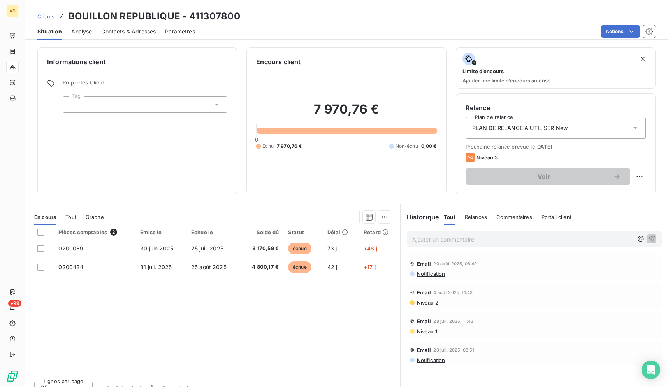
click at [365, 29] on div "Actions" at bounding box center [429, 31] width 451 height 12
click at [360, 9] on div "Clients BOUILLON REPUBLIQUE - 411307800 Situation Analyse Contacts & Adresses P…" at bounding box center [346, 20] width 643 height 40
click at [525, 23] on div "Situation Analyse Contacts & Adresses Paramètres Actions" at bounding box center [346, 31] width 643 height 16
click at [350, 12] on div "Clients BOUILLON REPUBLIQUE - 411307800" at bounding box center [346, 16] width 643 height 14
click at [248, 29] on div "Actions" at bounding box center [429, 31] width 451 height 12
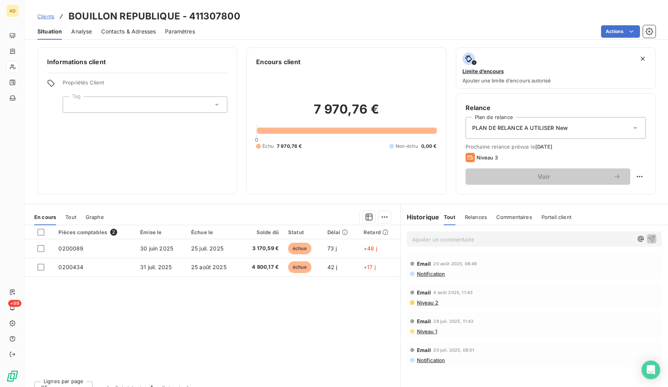
click at [248, 29] on div "Actions" at bounding box center [429, 31] width 451 height 12
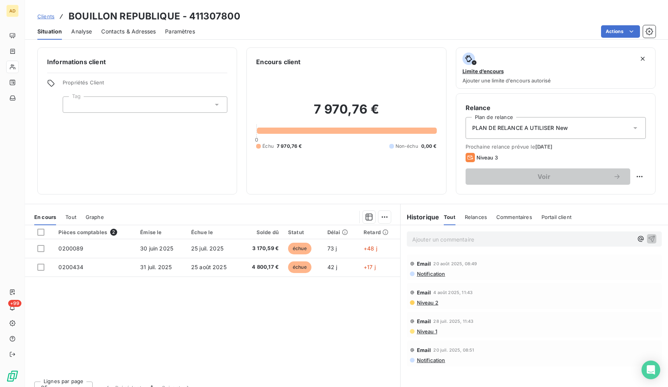
click at [248, 29] on div "Actions" at bounding box center [429, 31] width 451 height 12
drag, startPoint x: 176, startPoint y: 13, endPoint x: 69, endPoint y: 10, distance: 106.3
click at [69, 10] on h3 "BOUILLON REPUBLIQUE - 411307800" at bounding box center [155, 16] width 172 height 14
click at [267, 7] on div "Clients BOUILLON REPUBLIQUE - 411307800 Situation Analyse Contacts & Adresses P…" at bounding box center [346, 20] width 643 height 40
click at [345, 63] on div "Encours client" at bounding box center [346, 61] width 180 height 9
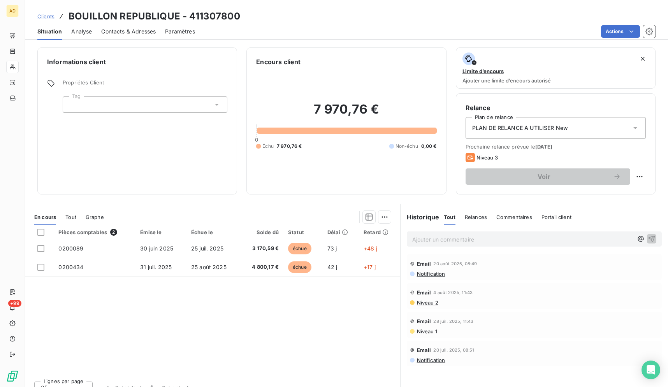
click at [343, 35] on div "Actions" at bounding box center [429, 31] width 451 height 12
click at [317, 11] on div "Clients BOUILLON REPUBLIQUE - 411307800" at bounding box center [346, 16] width 643 height 14
click at [335, 17] on div "Clients BOUILLON REPUBLIQUE - 411307800" at bounding box center [346, 16] width 643 height 14
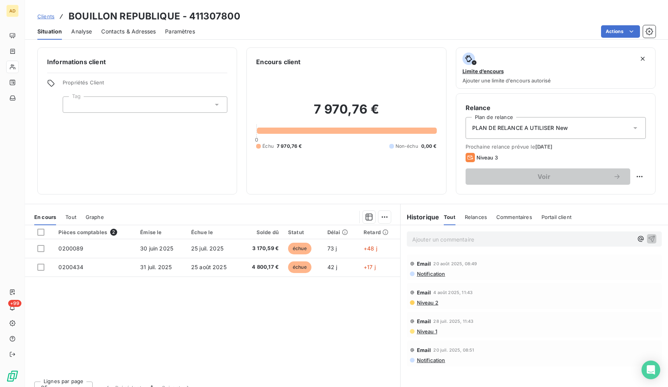
click at [335, 17] on div "Clients BOUILLON REPUBLIQUE - 411307800" at bounding box center [346, 16] width 643 height 14
click at [376, 18] on div "Clients BOUILLON REPUBLIQUE - 411307800" at bounding box center [346, 16] width 643 height 14
click at [383, 16] on div "Clients BOUILLON REPUBLIQUE - 411307800" at bounding box center [346, 16] width 643 height 14
click at [370, 8] on div "Clients BOUILLON REPUBLIQUE - 411307800 Situation Analyse Contacts & Adresses P…" at bounding box center [346, 20] width 643 height 40
click at [460, 19] on div "Clients BOUILLON REPUBLIQUE - 411307800" at bounding box center [346, 16] width 643 height 14
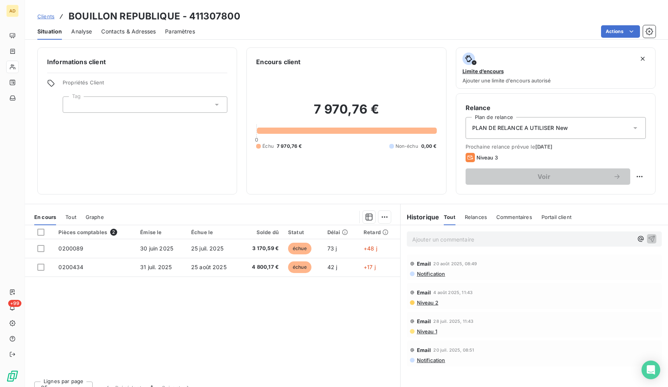
click at [458, 16] on div "Clients BOUILLON REPUBLIQUE - 411307800" at bounding box center [346, 16] width 643 height 14
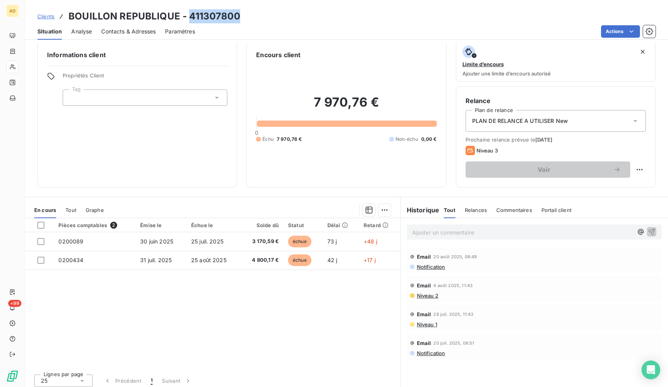
scroll to position [11, 0]
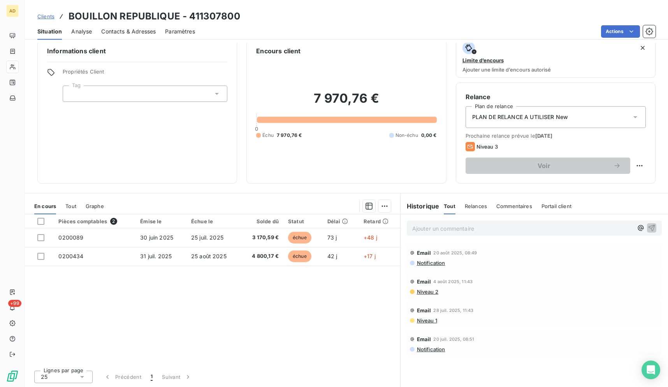
click at [524, 14] on div "Clients BOUILLON REPUBLIQUE - 411307800" at bounding box center [346, 16] width 643 height 14
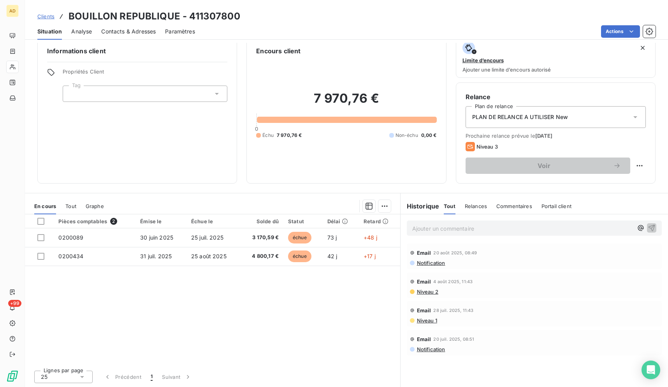
click at [529, 14] on div "Clients BOUILLON REPUBLIQUE - 411307800" at bounding box center [346, 16] width 643 height 14
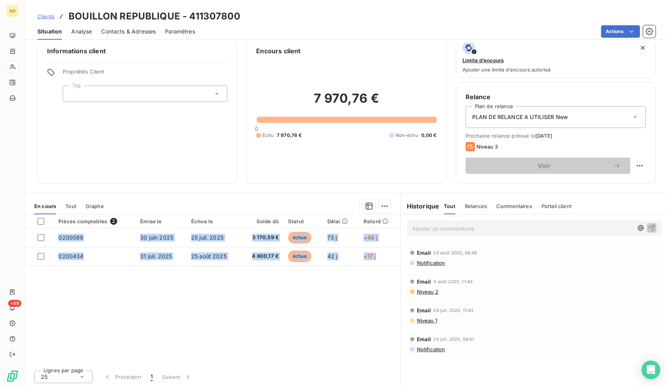
drag, startPoint x: 65, startPoint y: 16, endPoint x: 378, endPoint y: 267, distance: 401.7
click at [378, 267] on div "Clients BOUILLON REPUBLIQUE - 411307800 Situation Analyse Contacts & Adresses P…" at bounding box center [346, 193] width 643 height 387
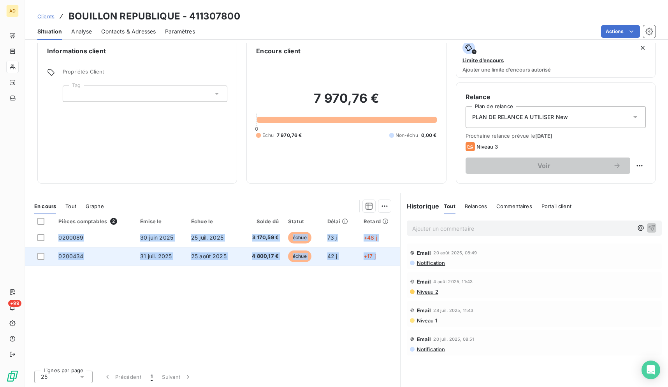
copy tbody "0200089 [DATE] [DATE] 3 170,59 € échue 73 j +48 j 0200434 [DATE] [DATE] 4 800,1…"
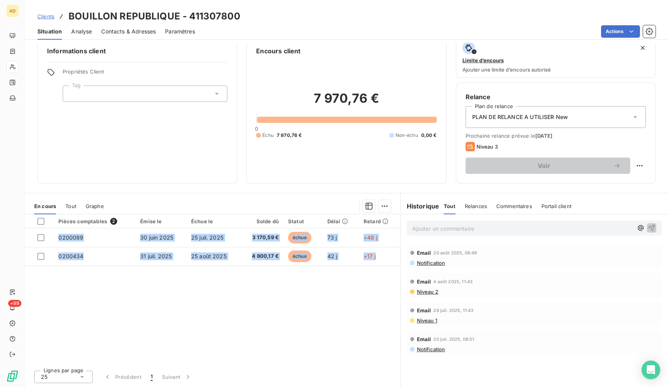
click at [147, 30] on span "Contacts & Adresses" at bounding box center [128, 32] width 54 height 8
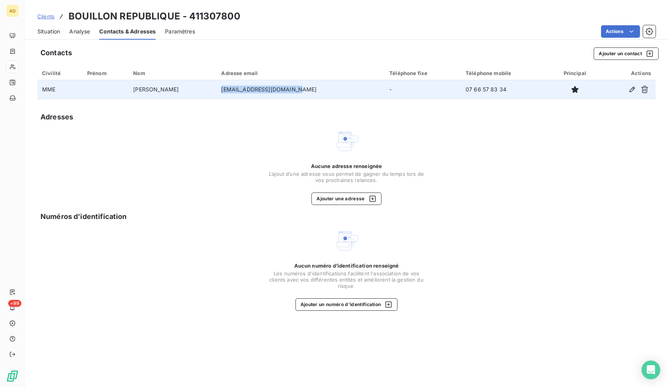
drag, startPoint x: 307, startPoint y: 89, endPoint x: 236, endPoint y: 88, distance: 70.8
click at [236, 88] on td "[EMAIL_ADDRESS][DOMAIN_NAME]" at bounding box center [300, 89] width 168 height 19
copy td "[EMAIL_ADDRESS][DOMAIN_NAME]"
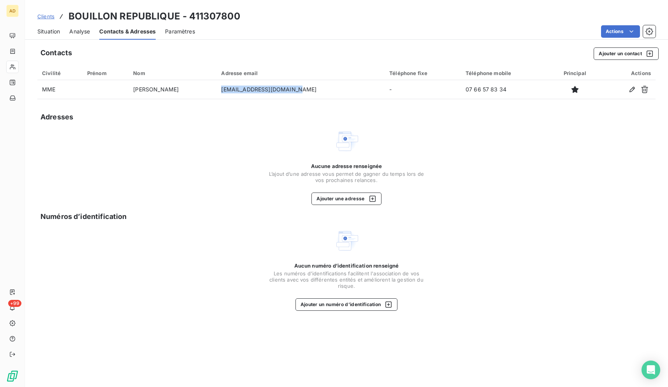
click at [49, 32] on span "Situation" at bounding box center [48, 32] width 23 height 8
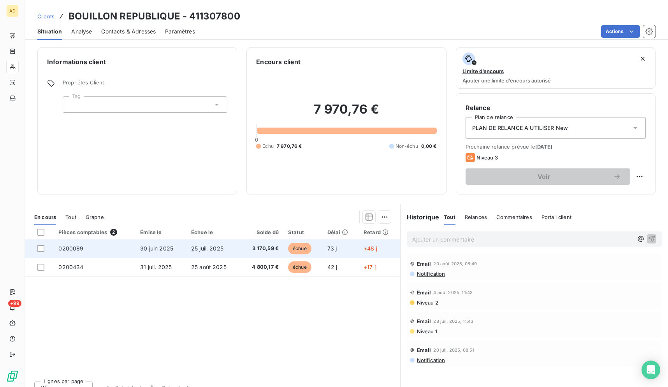
click at [164, 246] on span "30 juin 2025" at bounding box center [156, 248] width 33 height 7
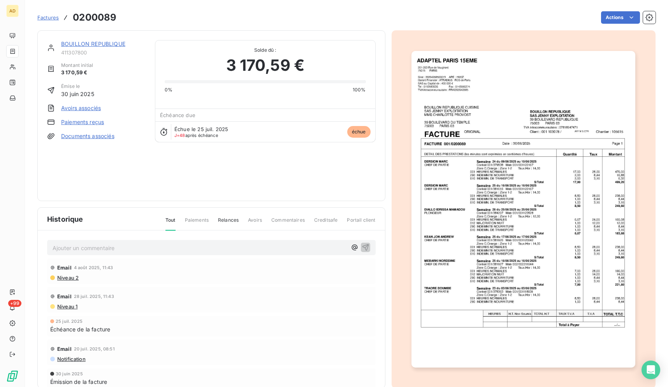
click at [448, 190] on img "button" at bounding box center [523, 209] width 224 height 317
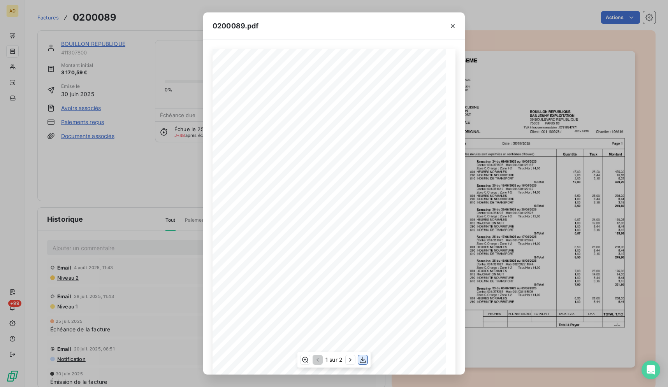
click at [365, 359] on icon "button" at bounding box center [363, 360] width 8 height 8
click at [448, 21] on button "button" at bounding box center [452, 26] width 12 height 12
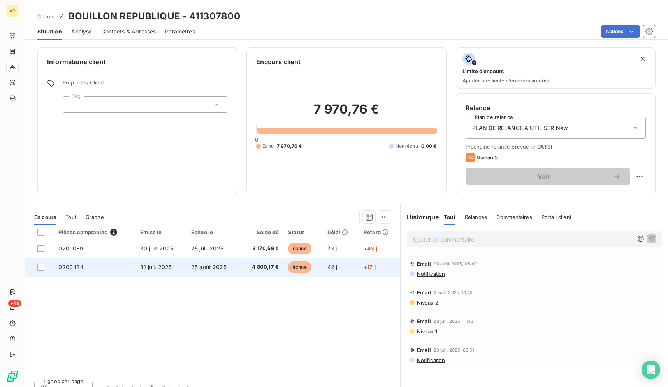
click at [199, 262] on td "25 août 2025" at bounding box center [213, 267] width 54 height 19
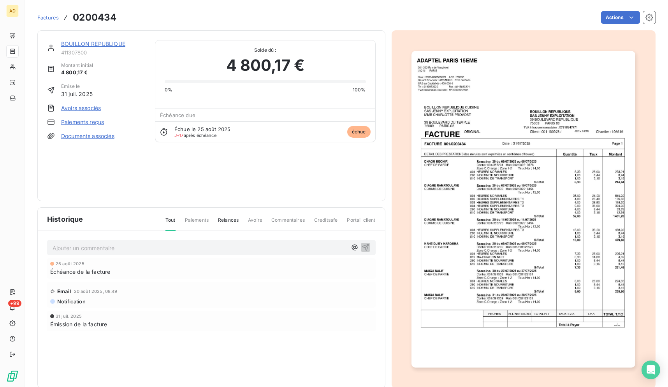
click at [462, 264] on img "button" at bounding box center [523, 209] width 224 height 317
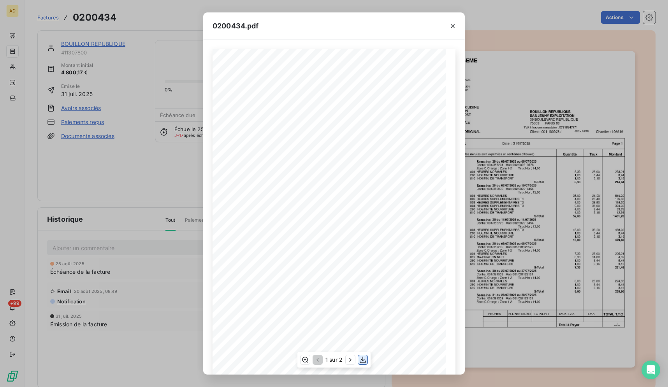
click at [363, 362] on icon "button" at bounding box center [363, 360] width 8 height 8
click at [448, 26] on button "button" at bounding box center [452, 26] width 12 height 12
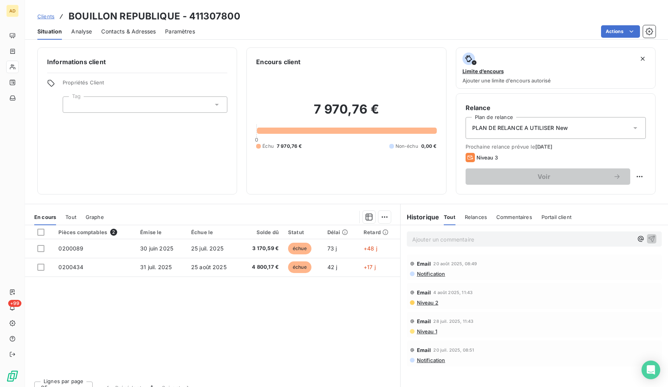
click at [436, 25] on div "Actions" at bounding box center [429, 31] width 451 height 12
click at [434, 24] on div "Situation Analyse Contacts & Adresses Paramètres Actions" at bounding box center [346, 31] width 643 height 16
drag, startPoint x: 661, startPoint y: 60, endPoint x: 662, endPoint y: 52, distance: 8.3
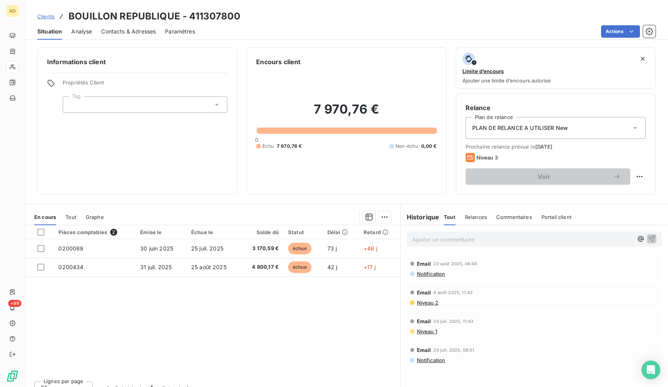
click at [662, 52] on div "Informations client Propriétés Client Tag Encours client 7 970,76 € 0 Échu 7 97…" at bounding box center [346, 215] width 643 height 344
click at [357, 320] on div "Pièces comptables 2 Émise le Échue le Solde dû Statut Délai Retard 0200089 [DAT…" at bounding box center [212, 300] width 375 height 150
click at [444, 30] on div "Actions" at bounding box center [429, 31] width 451 height 12
click at [311, 12] on div "Clients BOUILLON REPUBLIQUE - 411307800" at bounding box center [346, 16] width 643 height 14
click at [371, 18] on div "Clients BOUILLON REPUBLIQUE - 411307800" at bounding box center [346, 16] width 643 height 14
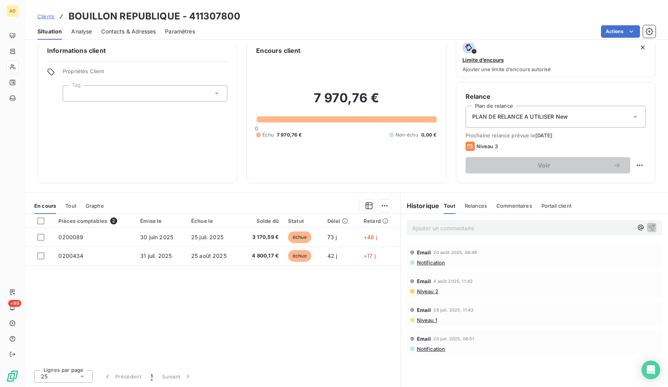
scroll to position [5, 0]
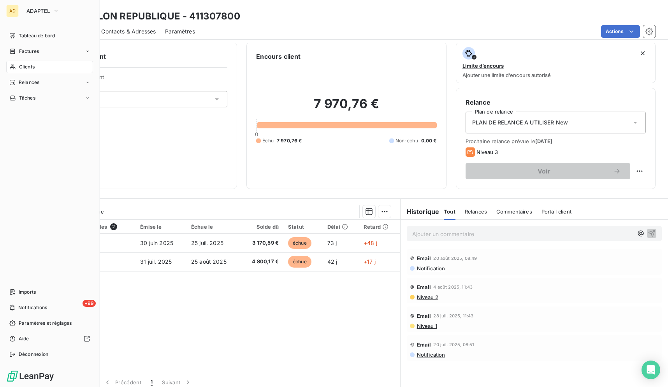
click at [50, 68] on div "Clients" at bounding box center [49, 67] width 87 height 12
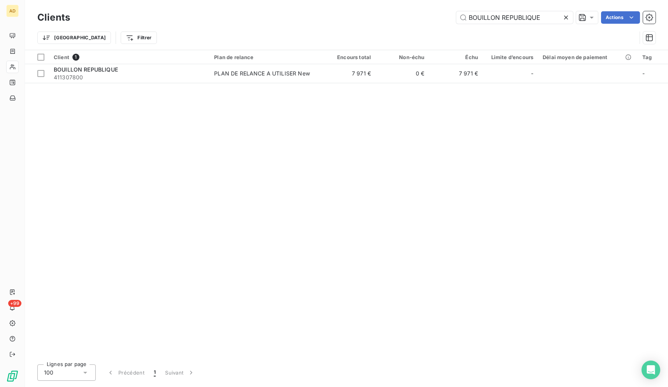
click at [562, 14] on icon at bounding box center [566, 18] width 8 height 8
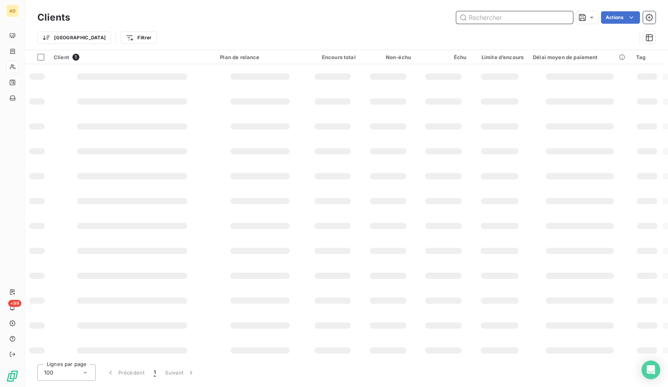
click at [562, 14] on input "text" at bounding box center [514, 17] width 117 height 12
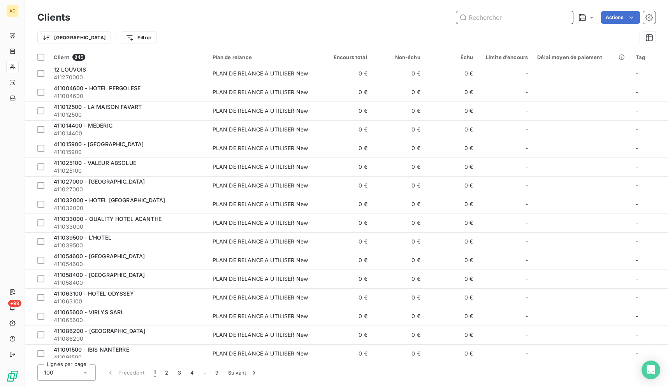
click at [562, 14] on input "text" at bounding box center [514, 17] width 117 height 12
paste input "TERRE(S) TRAITEUR"
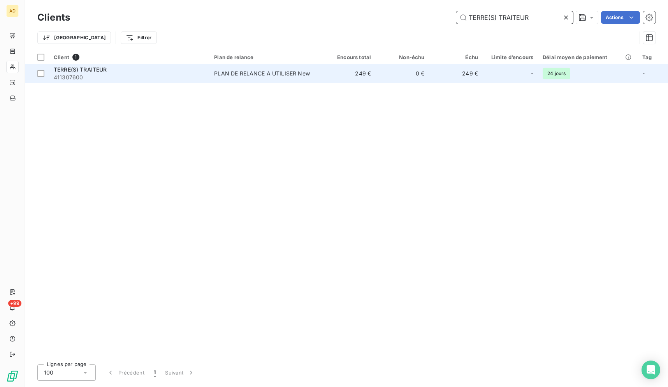
type input "TERRE(S) TRAITEUR"
click at [408, 80] on td "0 €" at bounding box center [402, 73] width 53 height 19
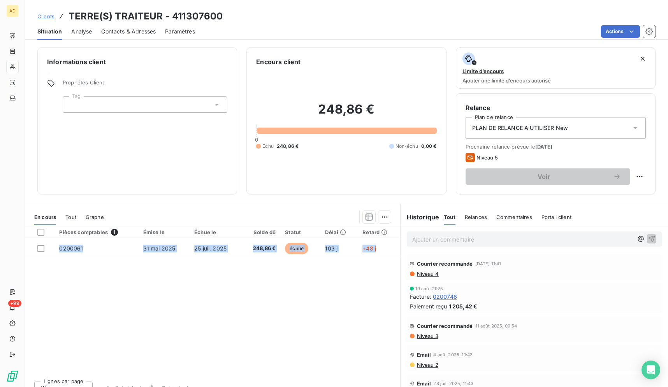
drag, startPoint x: 65, startPoint y: 14, endPoint x: 395, endPoint y: 276, distance: 421.3
click at [395, 276] on div "Clients TERRE(S) TRAITEUR - 411307600 Situation Analyse Contacts & Adresses Par…" at bounding box center [346, 193] width 643 height 387
click at [327, 280] on div "Pièces comptables 1 Émise le Échue le Solde dû Statut Délai Retard 0200061 [DAT…" at bounding box center [212, 300] width 375 height 150
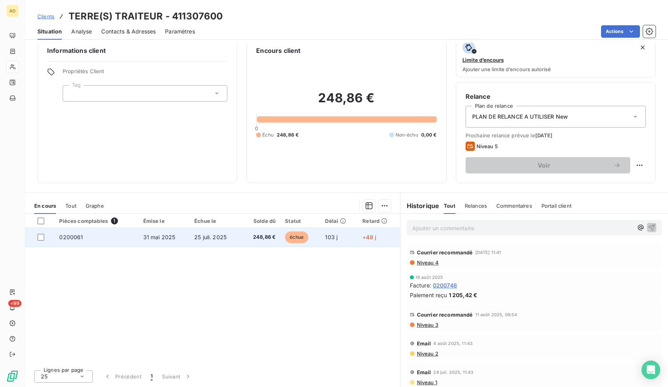
click at [243, 241] on td "248,86 €" at bounding box center [260, 237] width 39 height 19
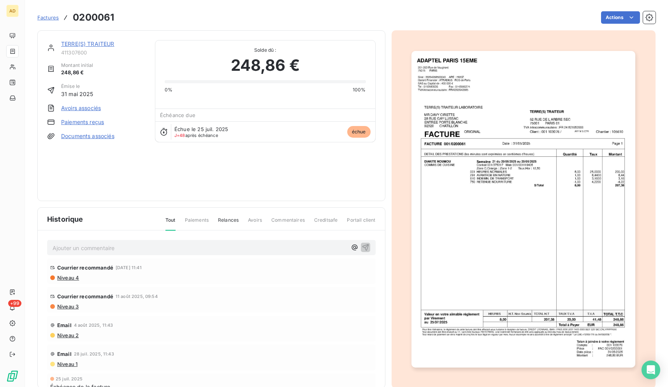
click at [549, 216] on img "button" at bounding box center [523, 209] width 224 height 317
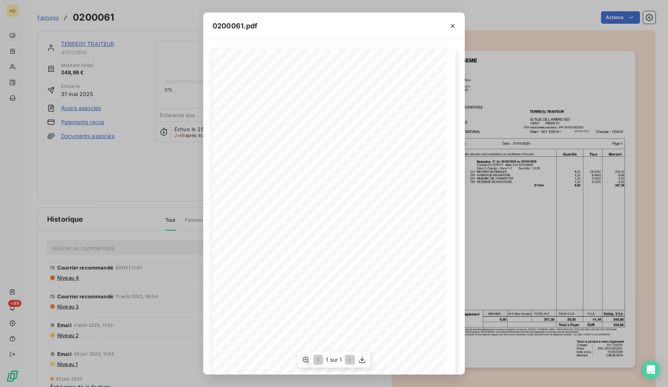
click at [357, 358] on div "1 sur 1" at bounding box center [334, 360] width 72 height 16
click at [359, 359] on icon "button" at bounding box center [362, 360] width 8 height 8
click at [453, 25] on icon "button" at bounding box center [453, 26] width 8 height 8
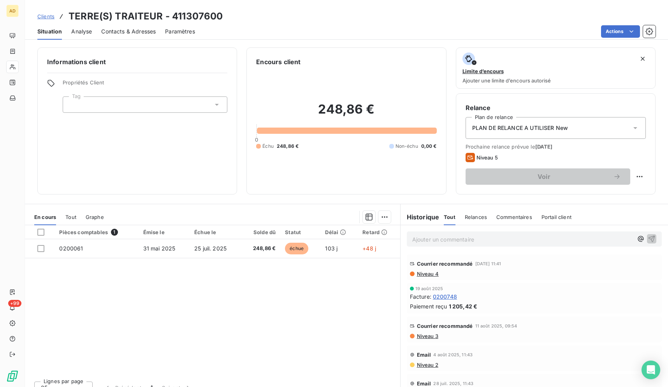
click at [121, 33] on span "Contacts & Adresses" at bounding box center [128, 32] width 54 height 8
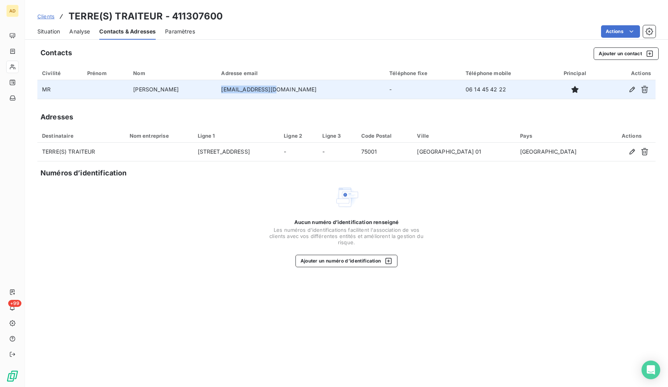
drag, startPoint x: 290, startPoint y: 91, endPoint x: 237, endPoint y: 91, distance: 52.5
click at [237, 91] on td "[EMAIL_ADDRESS][DOMAIN_NAME]" at bounding box center [300, 89] width 168 height 19
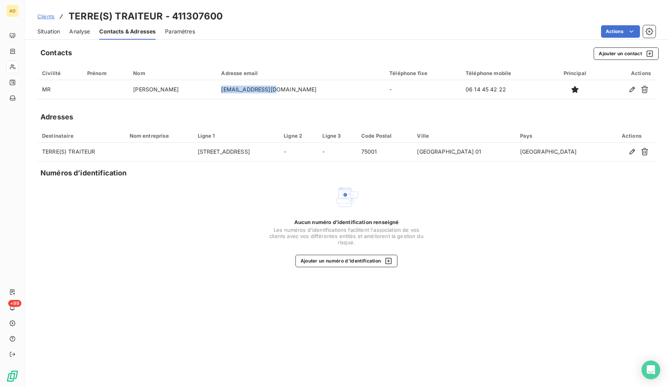
click at [53, 34] on span "Situation" at bounding box center [48, 32] width 23 height 8
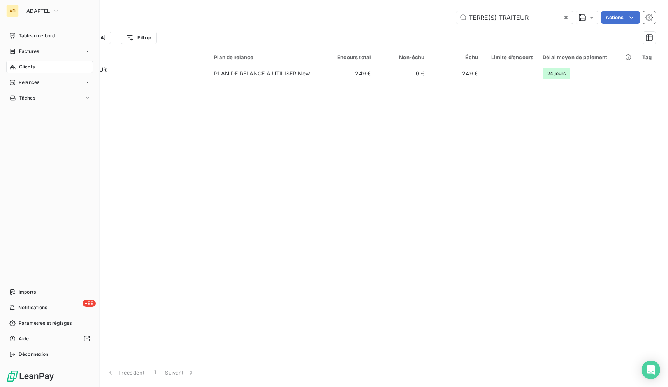
click at [9, 66] on div "Clients" at bounding box center [49, 67] width 87 height 12
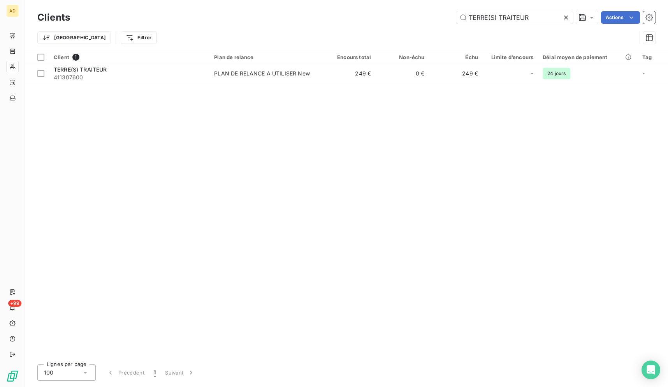
click at [566, 17] on icon at bounding box center [566, 18] width 4 height 4
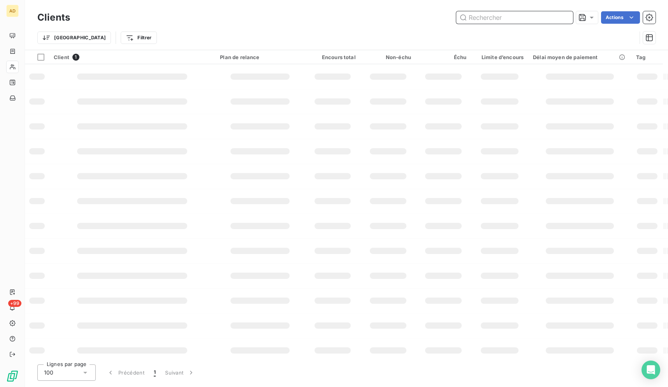
click at [566, 17] on input "text" at bounding box center [514, 17] width 117 height 12
click at [532, 25] on div "Clients Actions" at bounding box center [346, 17] width 618 height 16
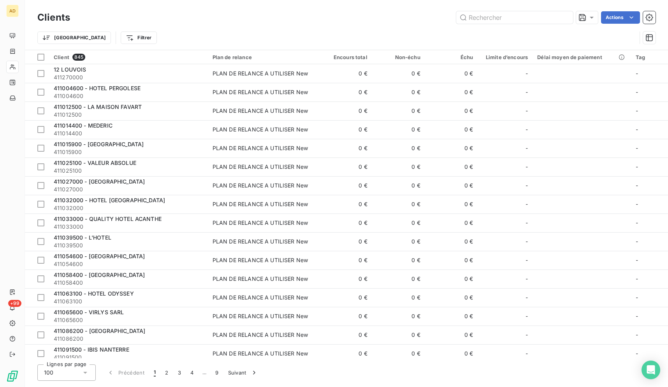
click at [532, 25] on div "Clients Actions" at bounding box center [346, 17] width 618 height 16
click at [531, 25] on div "Clients Actions" at bounding box center [346, 17] width 618 height 16
click at [531, 21] on input "text" at bounding box center [514, 17] width 117 height 12
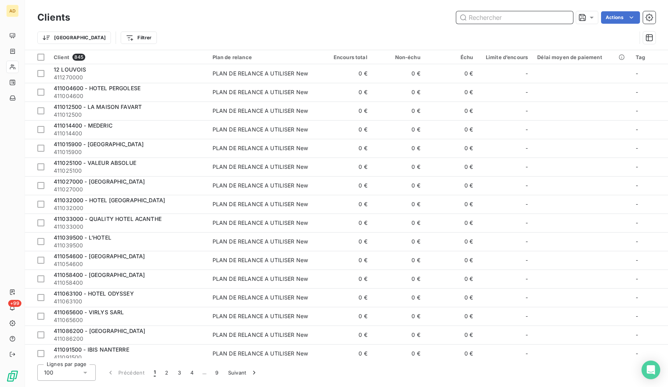
paste input "[GEOGRAPHIC_DATA][PERSON_NAME]"
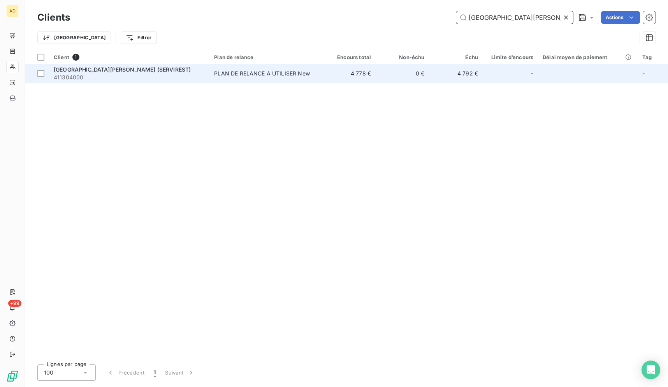
type input "[GEOGRAPHIC_DATA][PERSON_NAME]"
click at [366, 79] on td "4 778 €" at bounding box center [348, 73] width 53 height 19
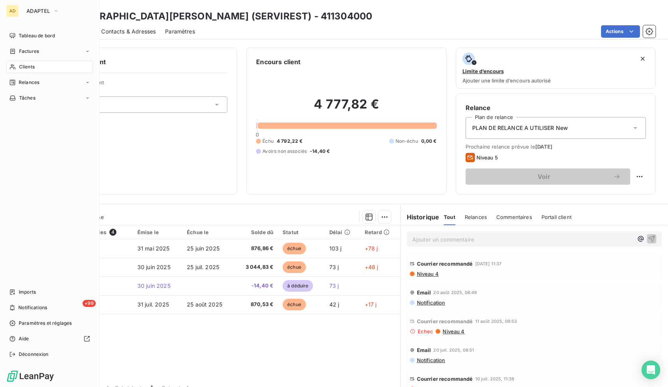
click at [16, 70] on div "Clients" at bounding box center [49, 67] width 87 height 12
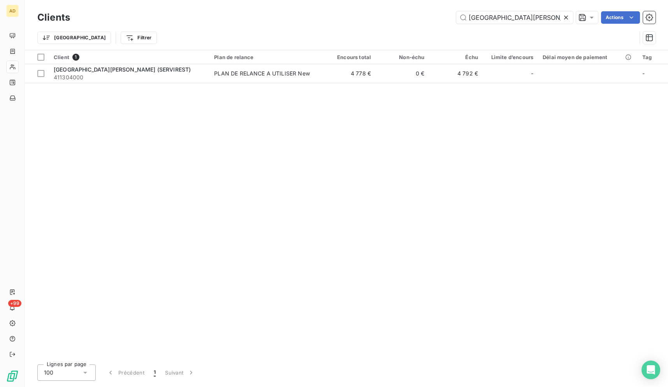
click at [568, 18] on icon at bounding box center [566, 18] width 8 height 8
click at [568, 18] on input "text" at bounding box center [514, 17] width 117 height 12
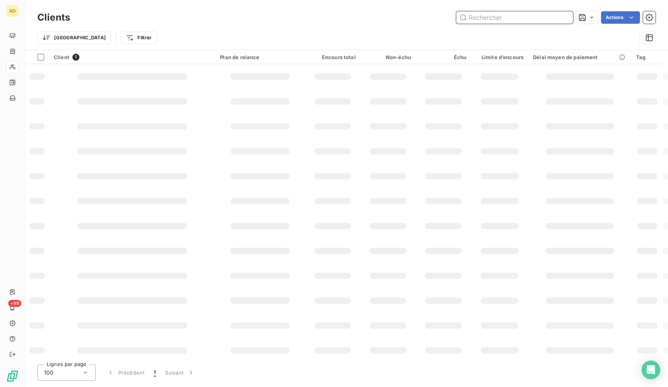
click at [568, 18] on input "text" at bounding box center [514, 17] width 117 height 12
click at [556, 18] on input "text" at bounding box center [514, 17] width 117 height 12
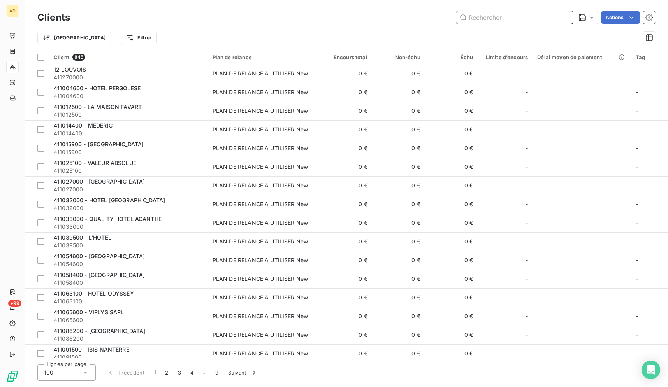
paste input "GORALSKA SERVICES"
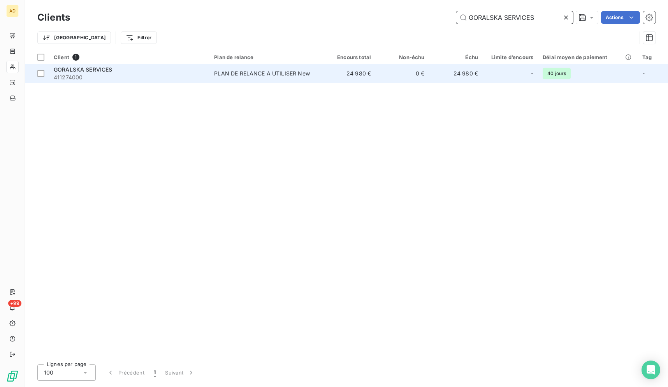
type input "GORALSKA SERVICES"
click at [336, 77] on td "24 980 €" at bounding box center [348, 73] width 53 height 19
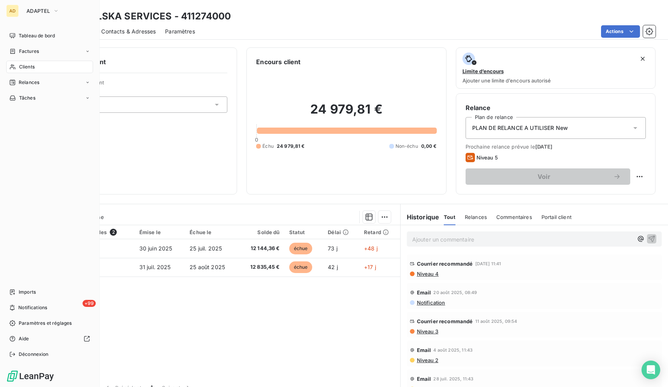
click at [14, 64] on icon at bounding box center [12, 67] width 7 height 6
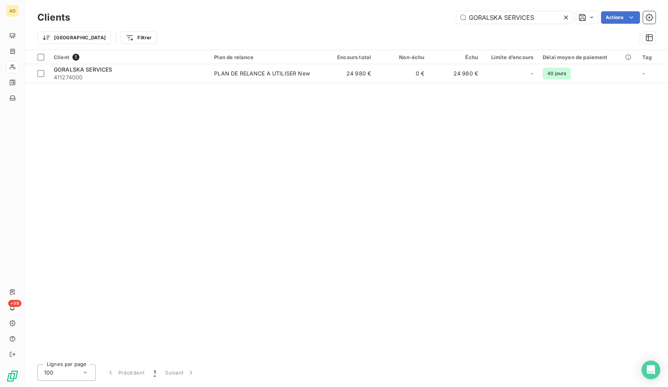
click at [567, 19] on icon at bounding box center [566, 18] width 4 height 4
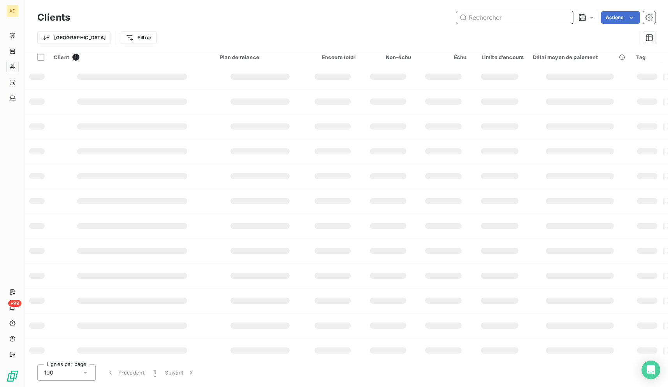
click at [539, 16] on input "text" at bounding box center [514, 17] width 117 height 12
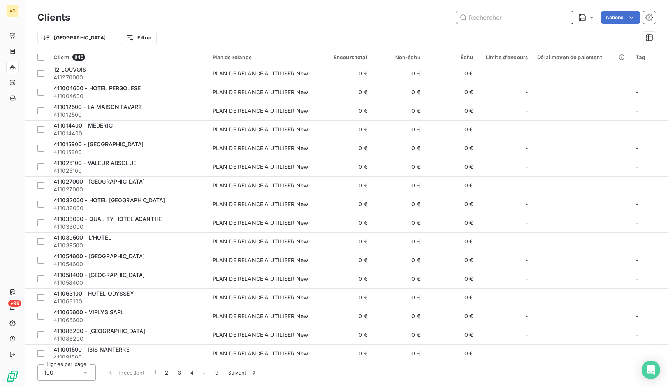
click at [539, 16] on input "text" at bounding box center [514, 17] width 117 height 12
paste input "HOTEL [PERSON_NAME]"
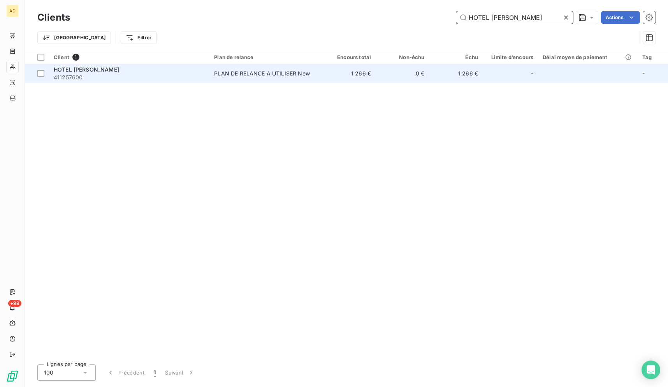
type input "HOTEL [PERSON_NAME]"
click at [395, 73] on td "0 €" at bounding box center [402, 73] width 53 height 19
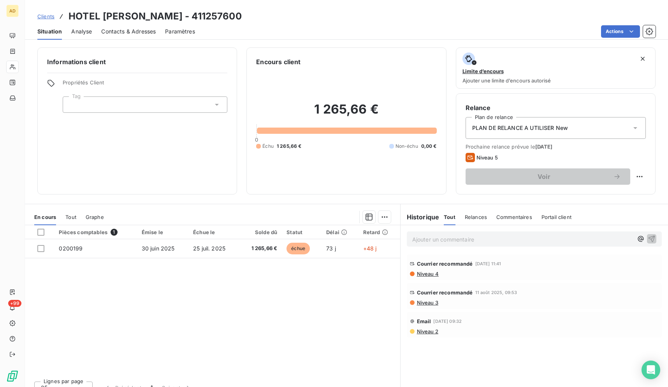
drag, startPoint x: 70, startPoint y: 16, endPoint x: 407, endPoint y: 258, distance: 414.6
click at [407, 258] on div "Clients HOTEL [PERSON_NAME] - 411257600 Situation Analyse Contacts & Adresses P…" at bounding box center [346, 193] width 643 height 387
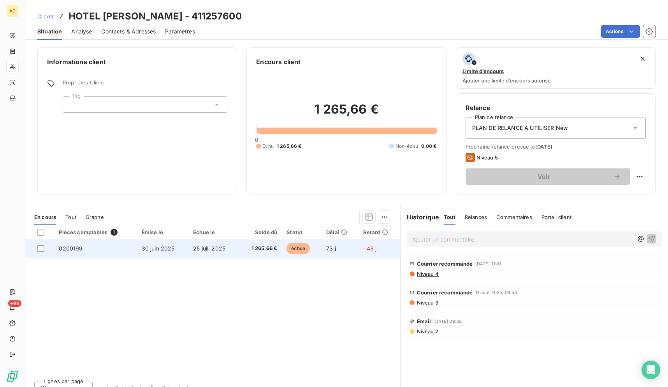
drag, startPoint x: 334, startPoint y: 252, endPoint x: 333, endPoint y: 244, distance: 7.9
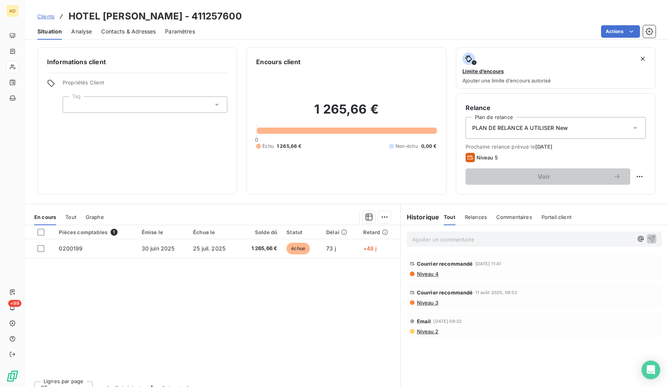
click at [215, 13] on div "Clients HOTEL [PERSON_NAME] - 411257600" at bounding box center [346, 16] width 643 height 14
click at [135, 30] on span "Contacts & Adresses" at bounding box center [128, 32] width 54 height 8
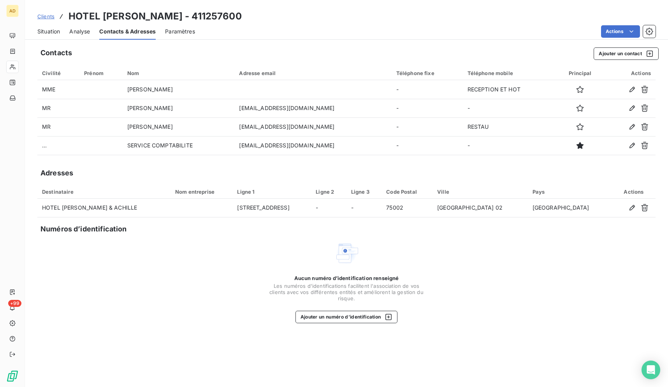
click at [59, 34] on span "Situation" at bounding box center [48, 32] width 23 height 8
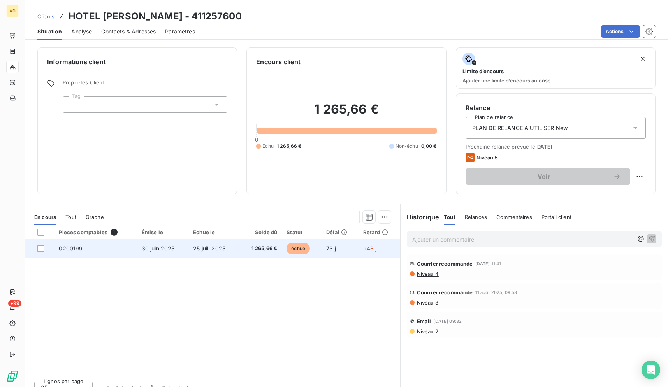
click at [241, 251] on td "1 265,66 €" at bounding box center [260, 248] width 43 height 19
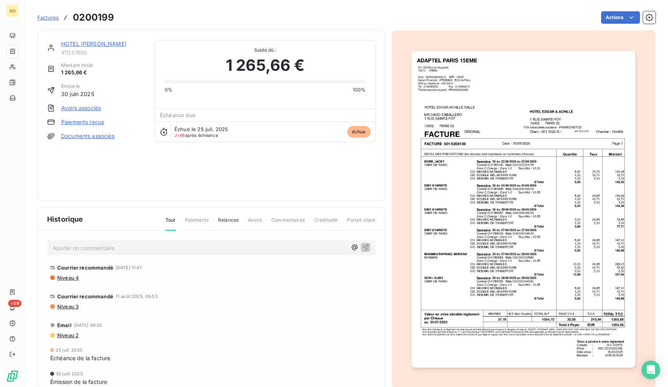
click at [510, 172] on img "button" at bounding box center [523, 209] width 224 height 317
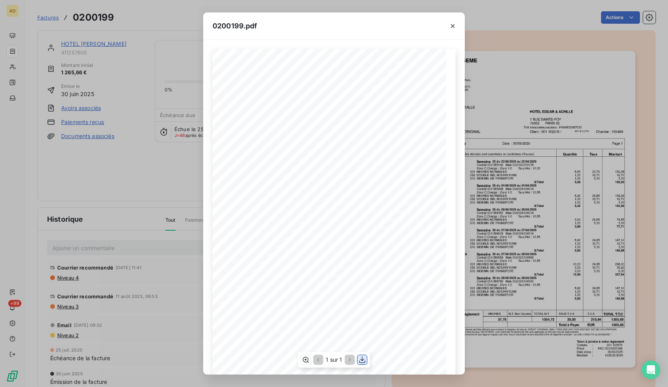
click at [362, 358] on icon "button" at bounding box center [362, 360] width 8 height 8
click at [453, 28] on icon "button" at bounding box center [453, 26] width 8 height 8
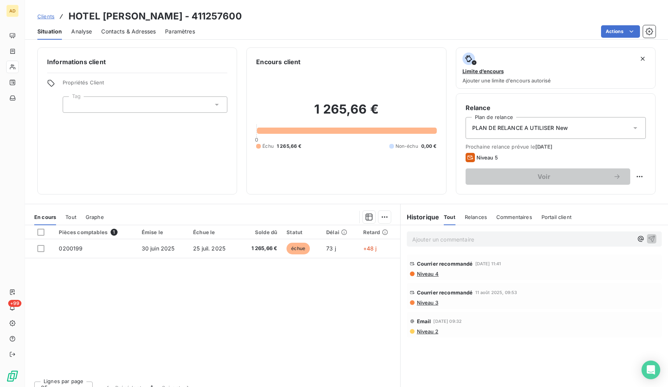
click at [83, 28] on span "Analyse" at bounding box center [81, 32] width 21 height 8
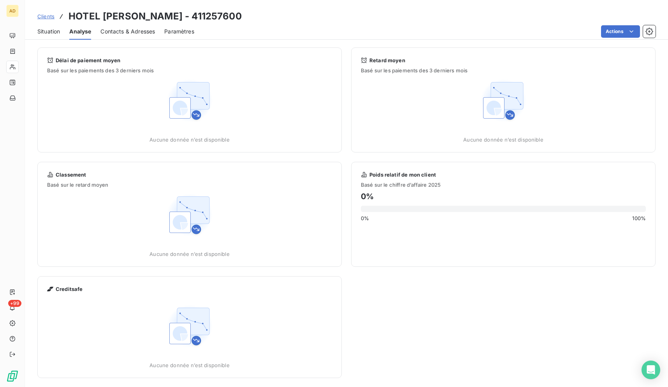
click at [121, 33] on span "Contacts & Adresses" at bounding box center [127, 32] width 54 height 8
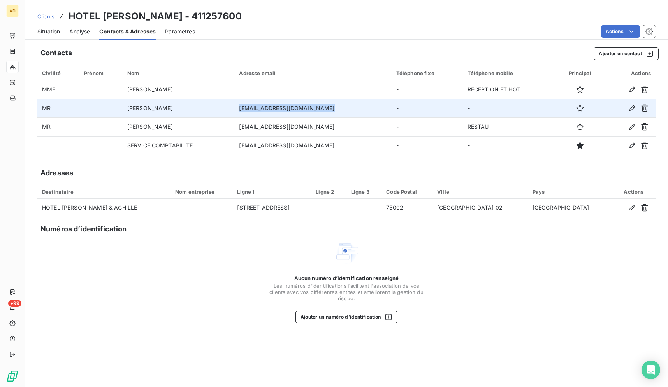
drag, startPoint x: 326, startPoint y: 109, endPoint x: 242, endPoint y: 113, distance: 84.2
click at [242, 113] on td "[EMAIL_ADDRESS][DOMAIN_NAME]" at bounding box center [312, 108] width 157 height 19
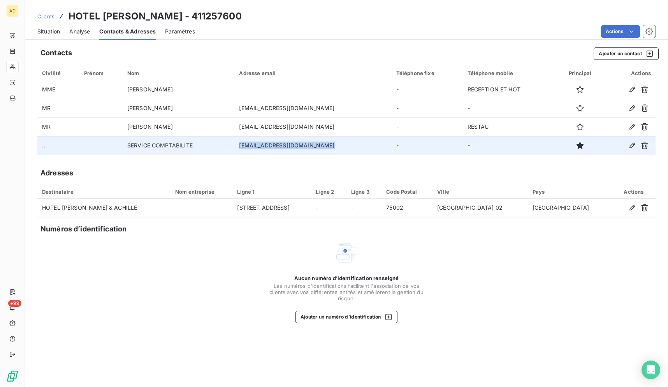
drag, startPoint x: 326, startPoint y: 147, endPoint x: 243, endPoint y: 144, distance: 82.6
click at [243, 144] on td "[EMAIL_ADDRESS][DOMAIN_NAME]" at bounding box center [312, 145] width 157 height 19
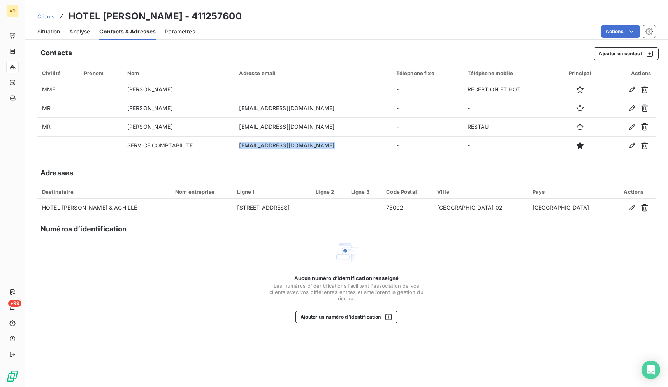
click at [47, 30] on span "Situation" at bounding box center [48, 32] width 23 height 8
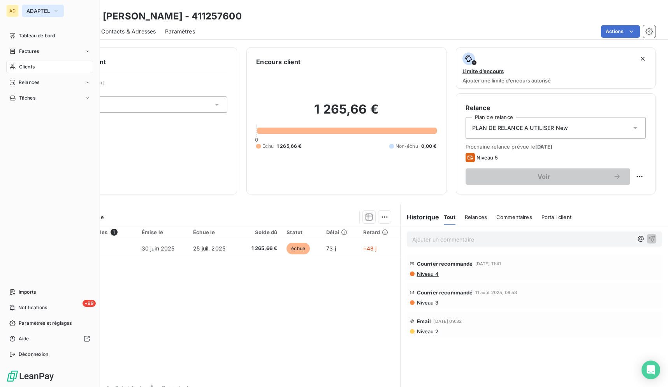
click at [27, 11] on span "ADAPTEL" at bounding box center [37, 11] width 23 height 6
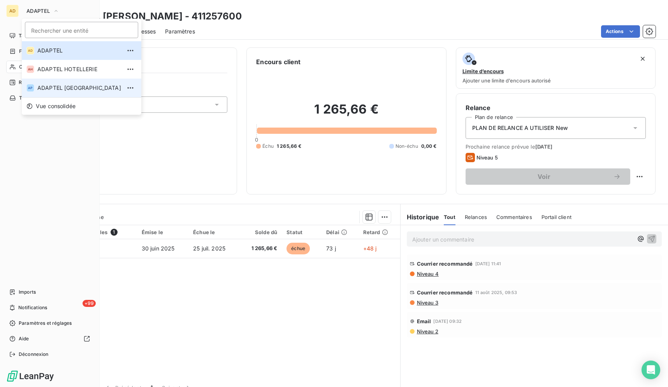
click at [65, 94] on li "AP ADAPTEL [GEOGRAPHIC_DATA]" at bounding box center [81, 88] width 119 height 19
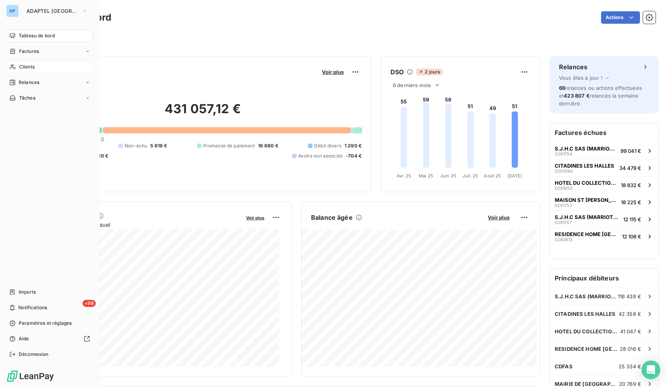
click at [46, 69] on div "Clients" at bounding box center [49, 67] width 87 height 12
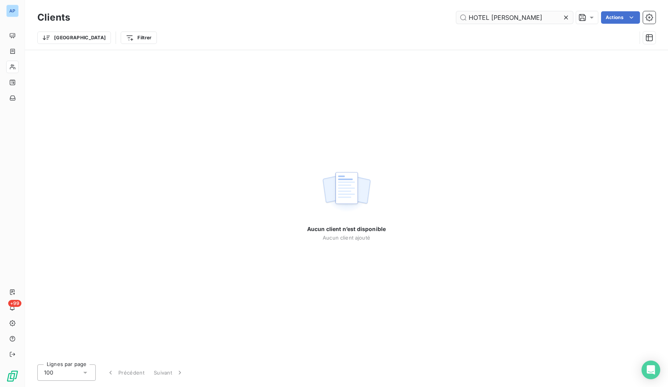
click at [559, 16] on input "HOTEL [PERSON_NAME]" at bounding box center [514, 17] width 117 height 12
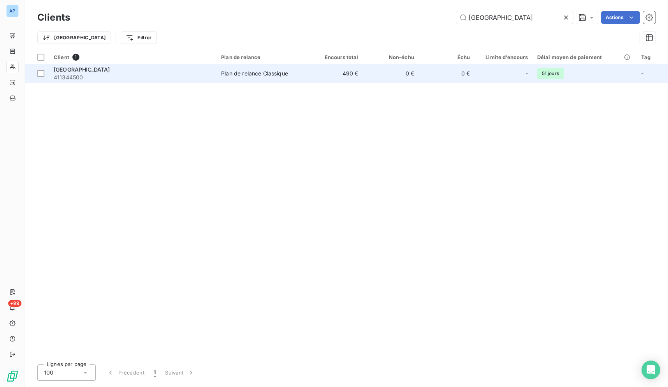
type input "[GEOGRAPHIC_DATA]"
click at [371, 76] on td "0 €" at bounding box center [391, 73] width 56 height 19
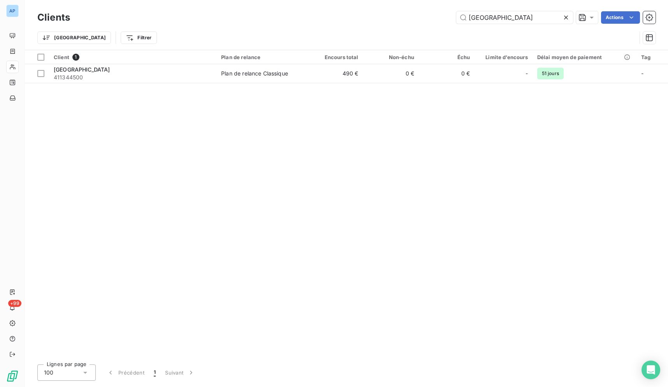
click at [568, 15] on icon at bounding box center [566, 18] width 8 height 8
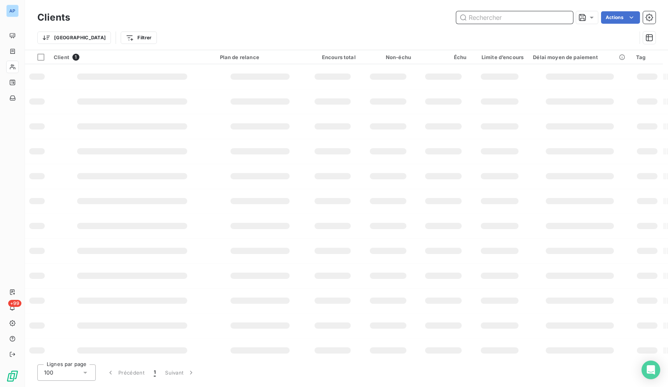
click at [529, 19] on input "text" at bounding box center [514, 17] width 117 height 12
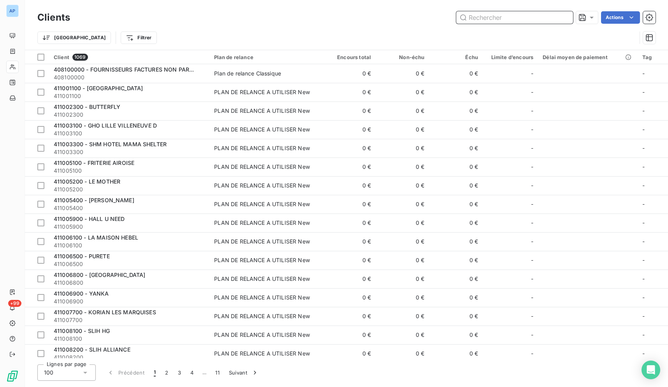
click at [529, 19] on input "text" at bounding box center [514, 17] width 117 height 12
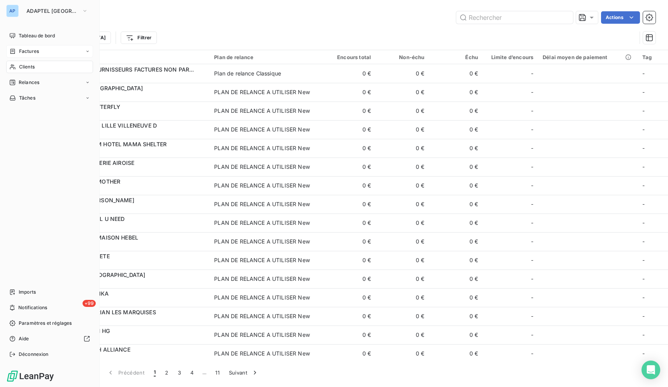
click at [7, 56] on div "Factures" at bounding box center [49, 51] width 87 height 12
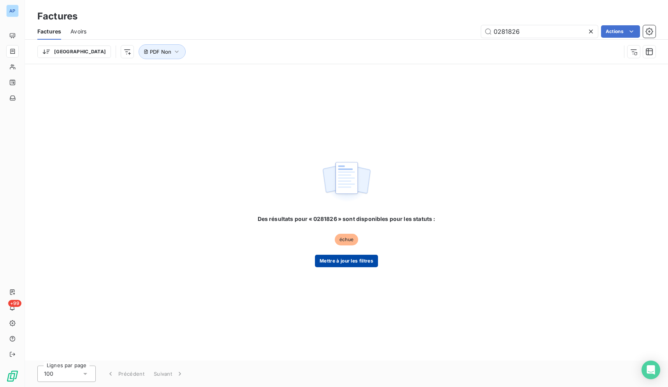
click at [348, 260] on button "Mettre à jour les filtres" at bounding box center [346, 261] width 63 height 12
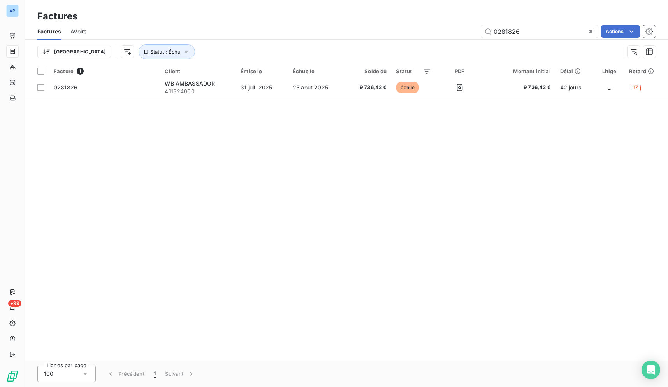
click at [592, 33] on icon at bounding box center [591, 32] width 4 height 4
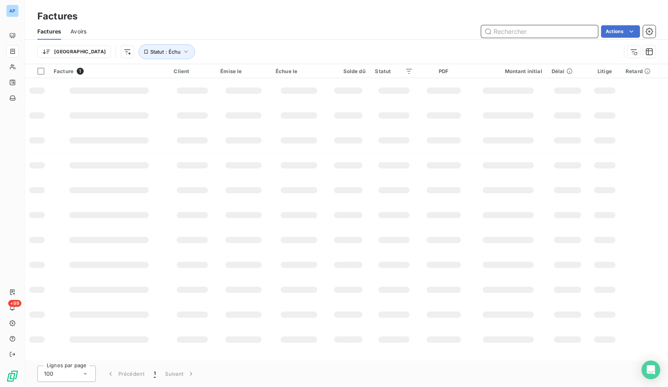
click at [552, 32] on input "text" at bounding box center [539, 31] width 117 height 12
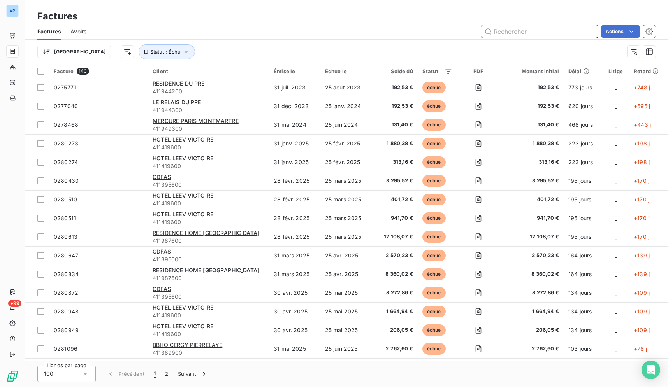
paste input "0281432"
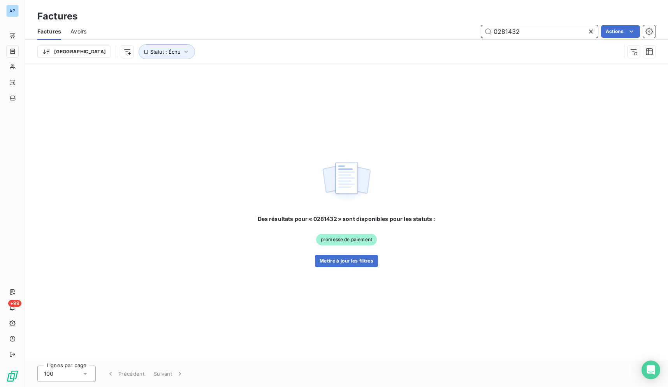
type input "0281432"
click at [346, 241] on span "promesse de paiement" at bounding box center [346, 240] width 61 height 12
click at [348, 264] on button "Mettre à jour les filtres" at bounding box center [346, 261] width 63 height 12
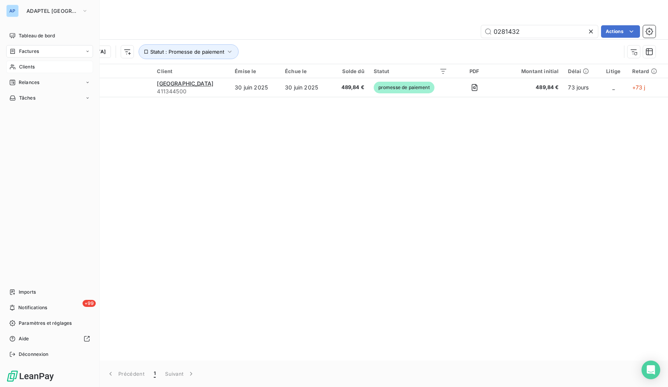
click at [29, 70] on span "Clients" at bounding box center [27, 66] width 16 height 7
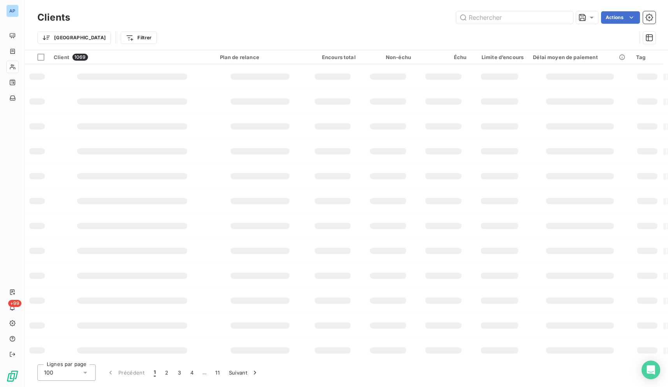
click at [8, 16] on div "AP" at bounding box center [12, 11] width 12 height 12
click at [19, 10] on div "AP +99" at bounding box center [12, 193] width 25 height 387
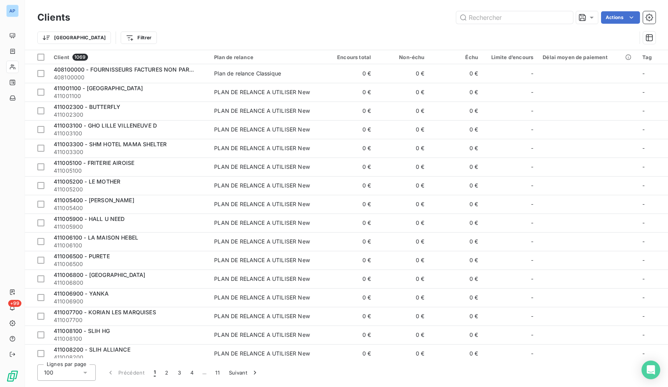
click at [19, 10] on div "AP +99" at bounding box center [12, 193] width 25 height 387
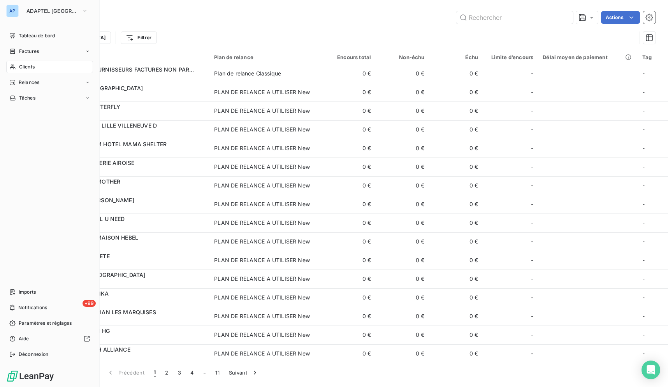
click at [16, 9] on div "AP" at bounding box center [12, 11] width 12 height 12
click at [34, 10] on span "ADAPTEL [GEOGRAPHIC_DATA]" at bounding box center [52, 11] width 52 height 6
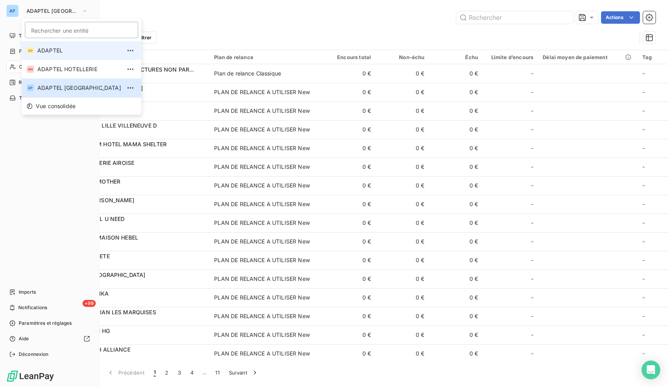
click at [44, 44] on li "AD ADAPTEL" at bounding box center [81, 50] width 119 height 19
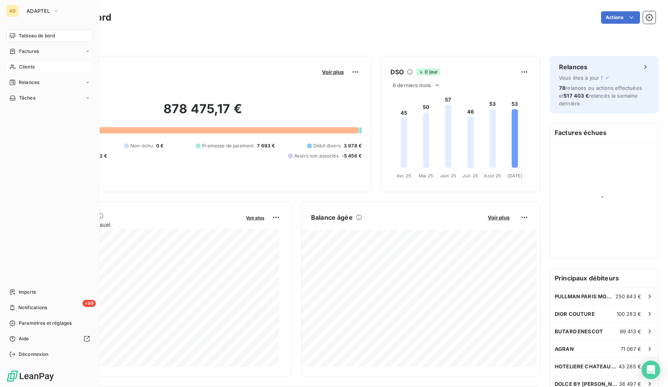
click at [38, 66] on div "Clients" at bounding box center [49, 67] width 87 height 12
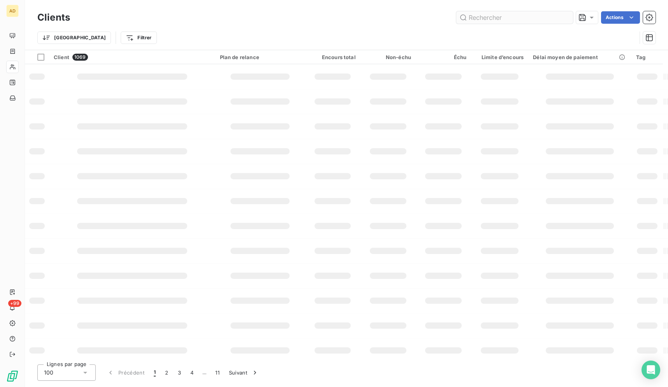
click at [567, 15] on input "text" at bounding box center [514, 17] width 117 height 12
click at [564, 17] on input "text" at bounding box center [514, 17] width 117 height 12
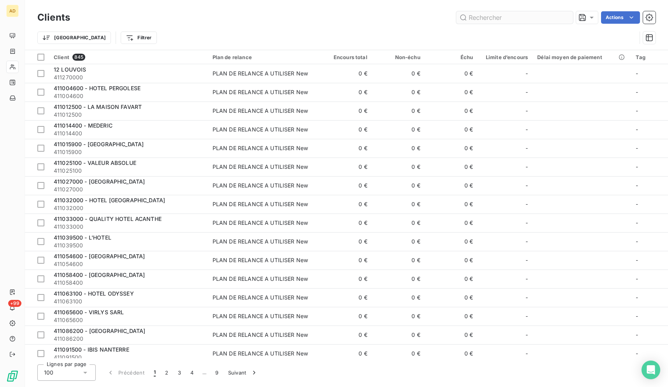
click at [536, 18] on input "text" at bounding box center [514, 17] width 117 height 12
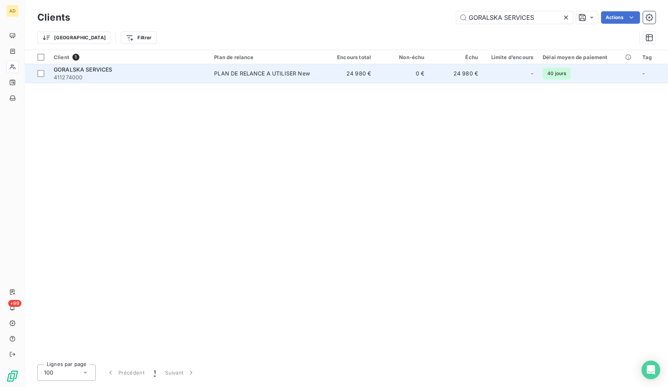
type input "GORALSKA SERVICES"
click at [366, 71] on td "24 980 €" at bounding box center [348, 73] width 53 height 19
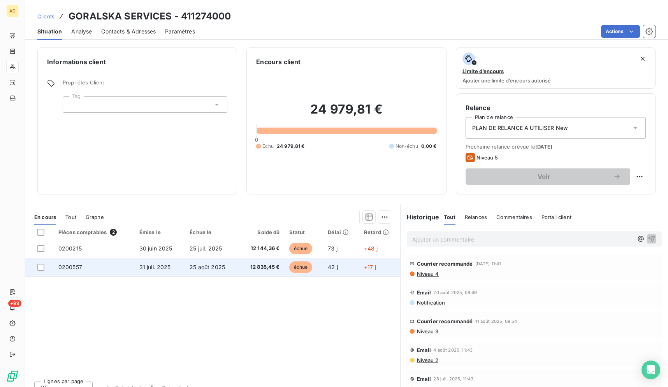
drag, startPoint x: 68, startPoint y: 14, endPoint x: 391, endPoint y: 265, distance: 409.1
click at [391, 265] on div "Clients GORALSKA SERVICES - 411274000 Situation Analyse Contacts & Adresses Par…" at bounding box center [346, 193] width 643 height 387
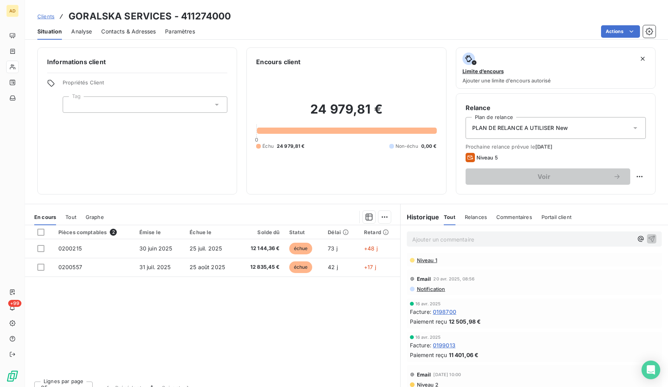
scroll to position [572, 0]
click at [267, 306] on div "Pièces comptables 2 Émise le Échue le Solde dû Statut Délai Retard 0200215 [DAT…" at bounding box center [212, 300] width 375 height 150
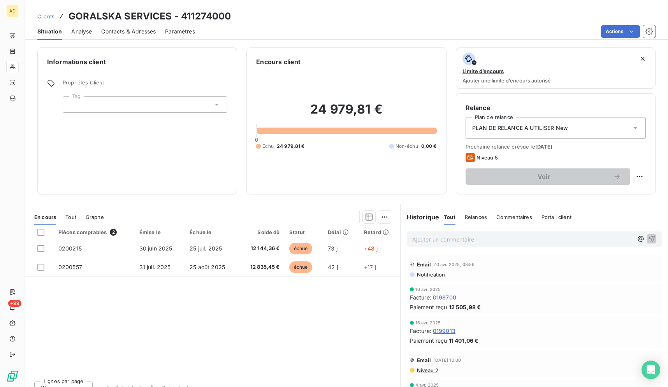
click at [126, 29] on span "Contacts & Adresses" at bounding box center [128, 32] width 54 height 8
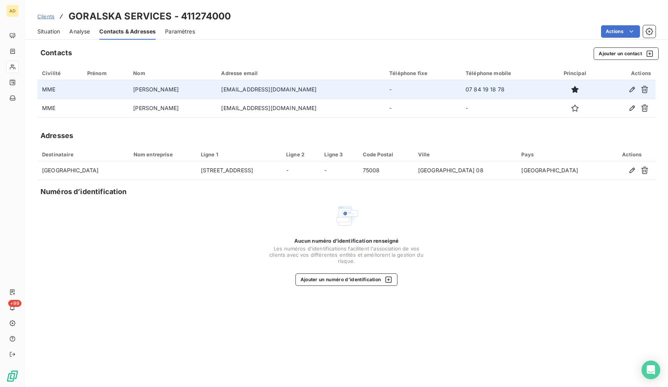
drag, startPoint x: 322, startPoint y: 90, endPoint x: 228, endPoint y: 90, distance: 93.0
click at [228, 90] on td "[EMAIL_ADDRESS][DOMAIN_NAME]" at bounding box center [300, 89] width 168 height 19
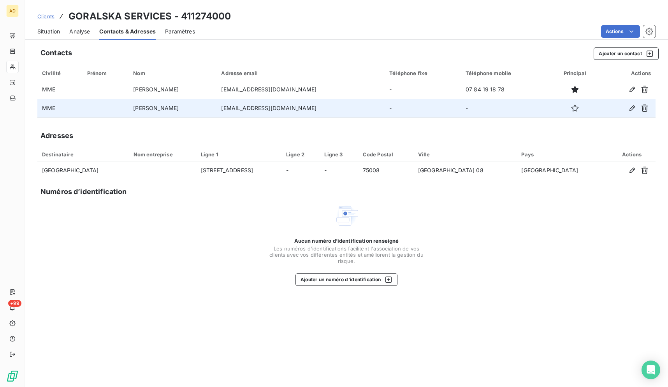
drag, startPoint x: 325, startPoint y: 109, endPoint x: 230, endPoint y: 109, distance: 95.8
click at [230, 109] on td "[EMAIL_ADDRESS][DOMAIN_NAME]" at bounding box center [300, 108] width 168 height 19
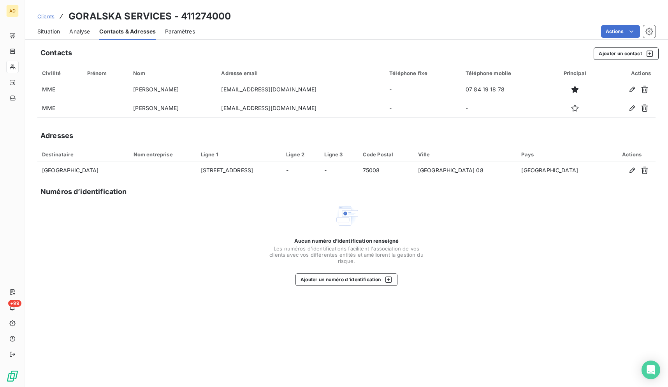
click at [54, 28] on span "Situation" at bounding box center [48, 32] width 23 height 8
